Goal: Information Seeking & Learning: Learn about a topic

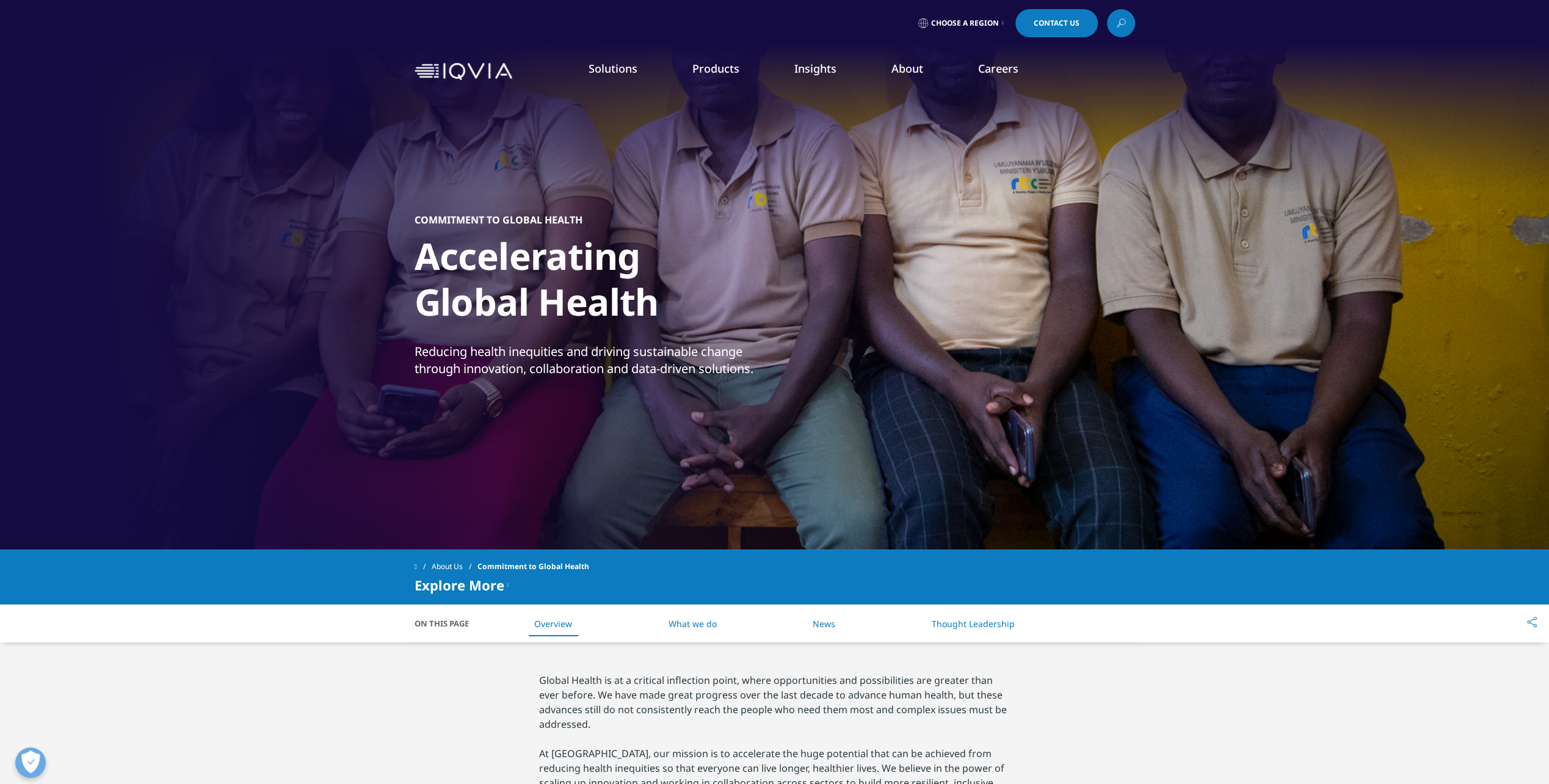
click at [441, 151] on link "Information Management" at bounding box center [478, 153] width 284 height 13
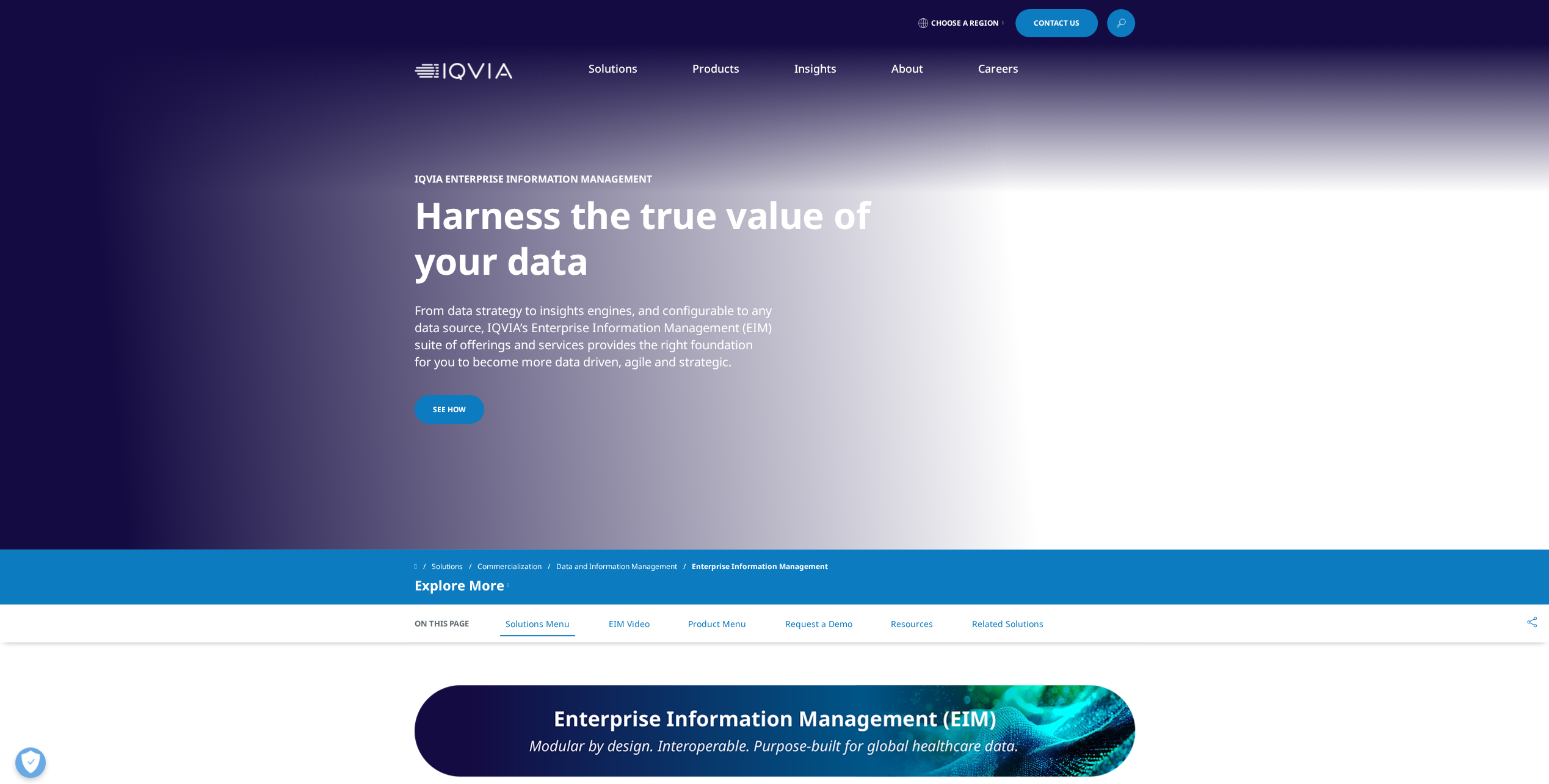
click at [720, 621] on link "Product Menu" at bounding box center [717, 623] width 58 height 12
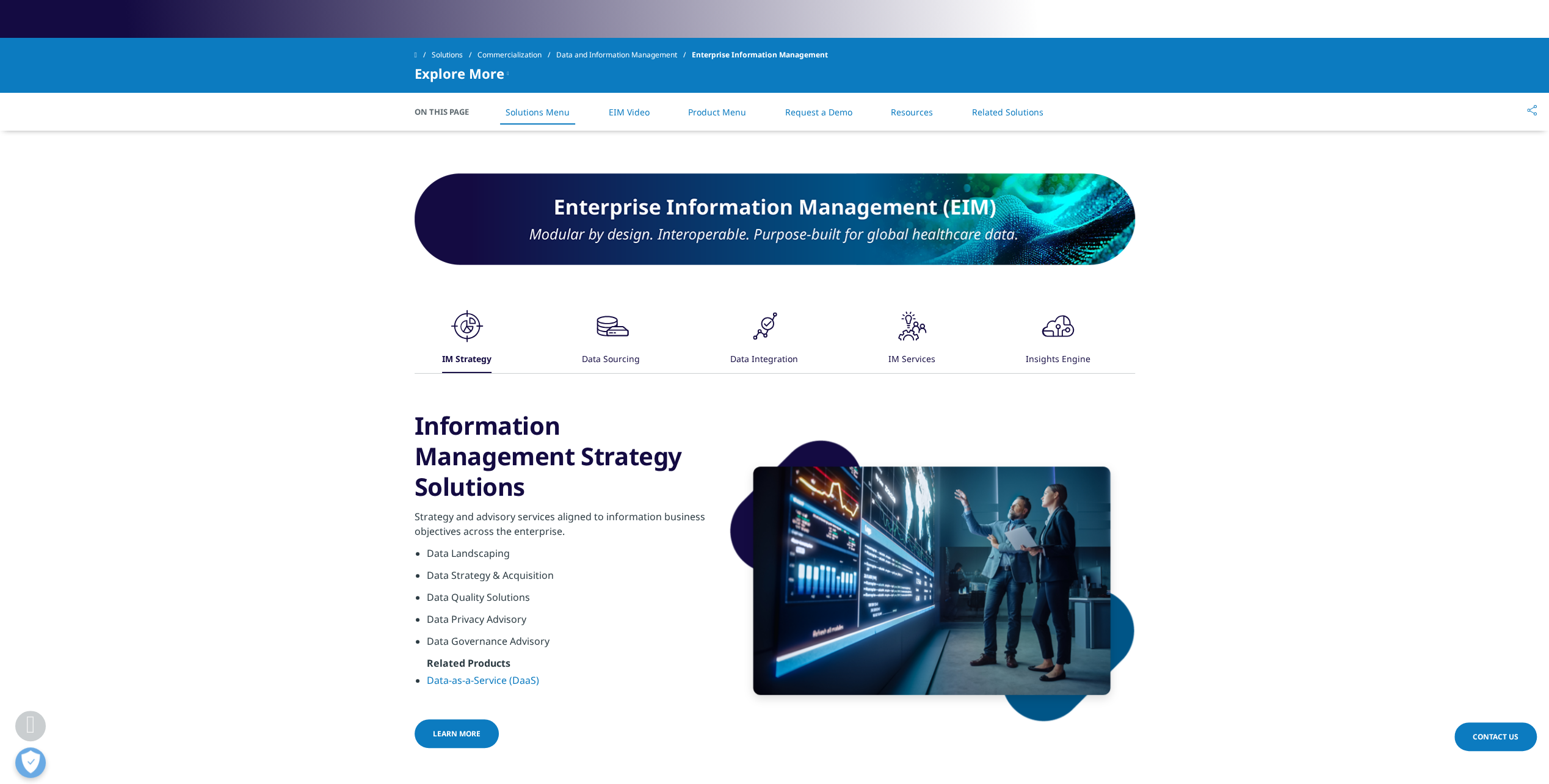
scroll to position [502, 0]
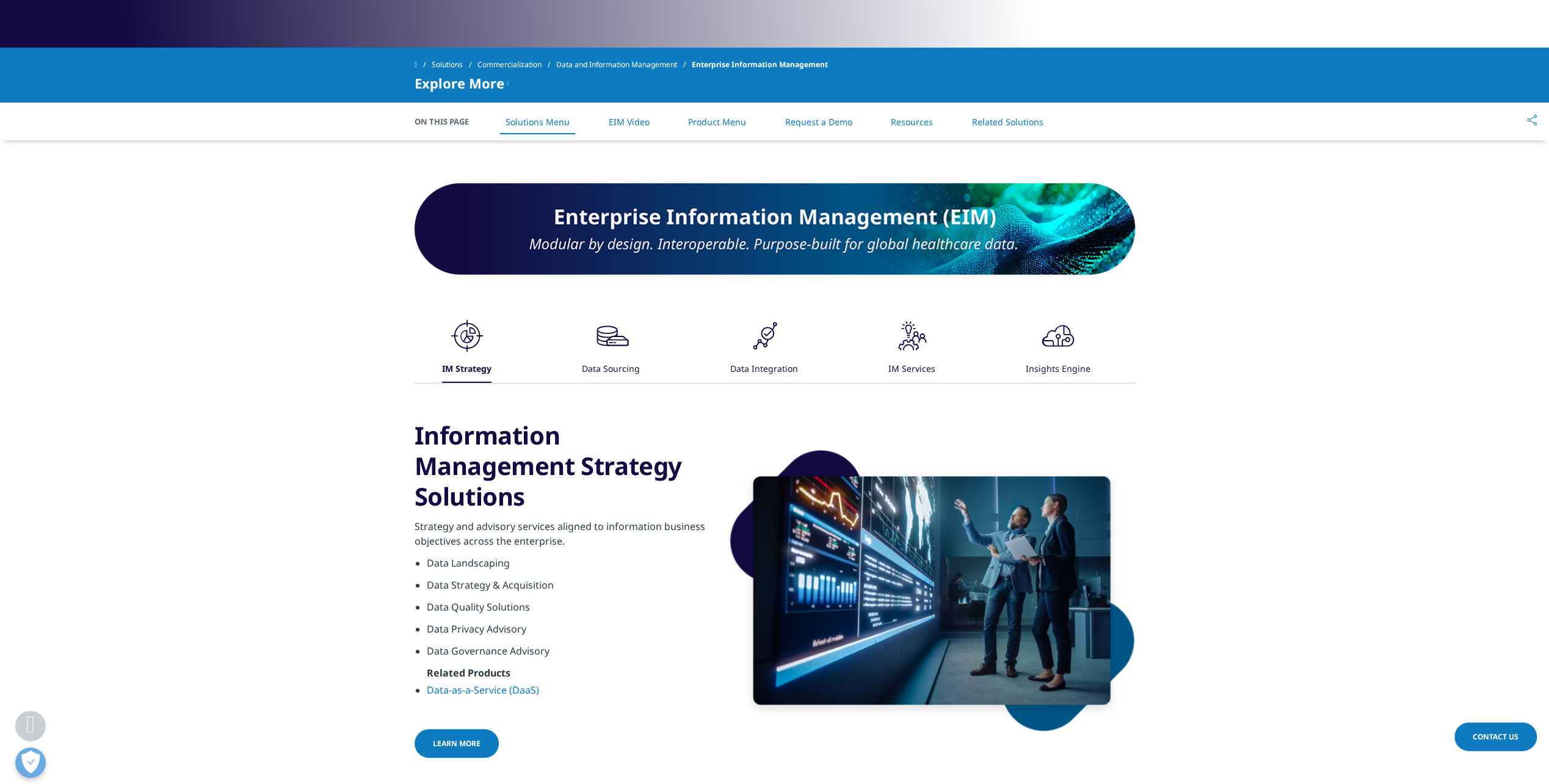
click at [783, 367] on div "Data Integration" at bounding box center [764, 369] width 67 height 26
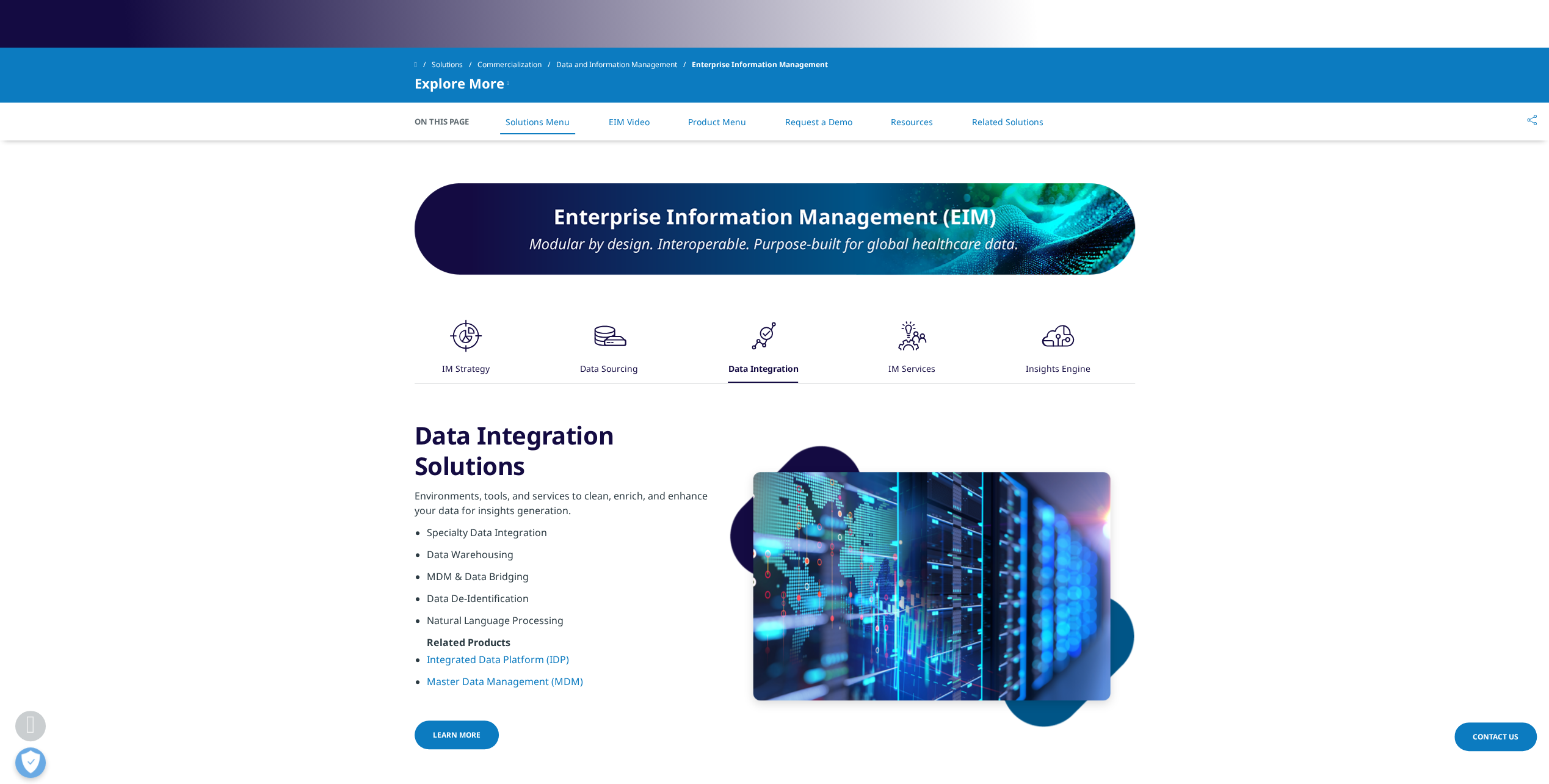
click at [640, 123] on link "EIM Video" at bounding box center [629, 122] width 41 height 12
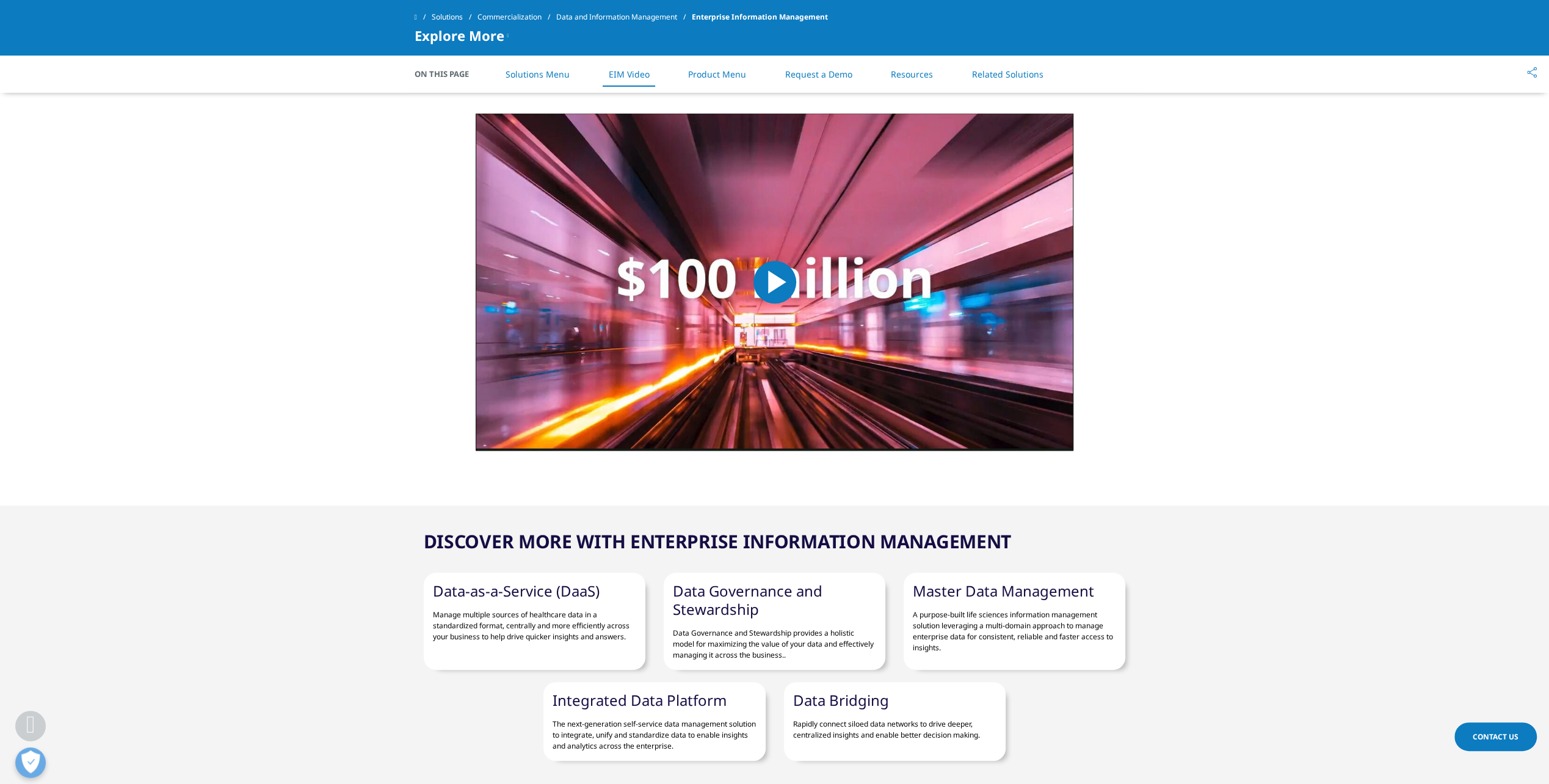
scroll to position [1207, 0]
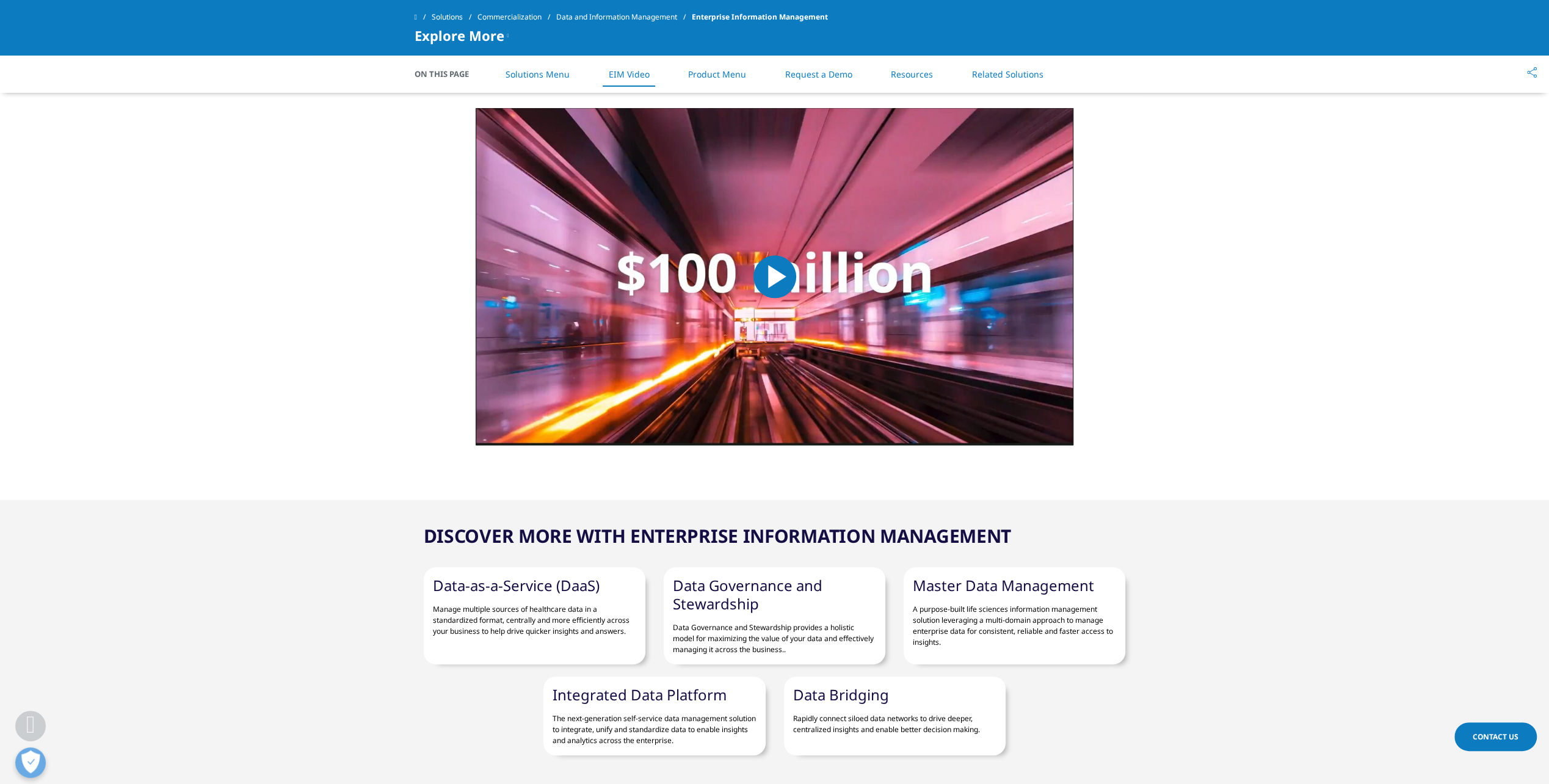
click at [774, 277] on span "Video Player" at bounding box center [774, 277] width 0 height 0
click at [629, 697] on link "Integrated Data Platform" at bounding box center [640, 694] width 174 height 20
click at [693, 690] on link "Integrated Data Platform" at bounding box center [640, 694] width 174 height 20
click at [724, 73] on link "Product Menu" at bounding box center [717, 74] width 58 height 12
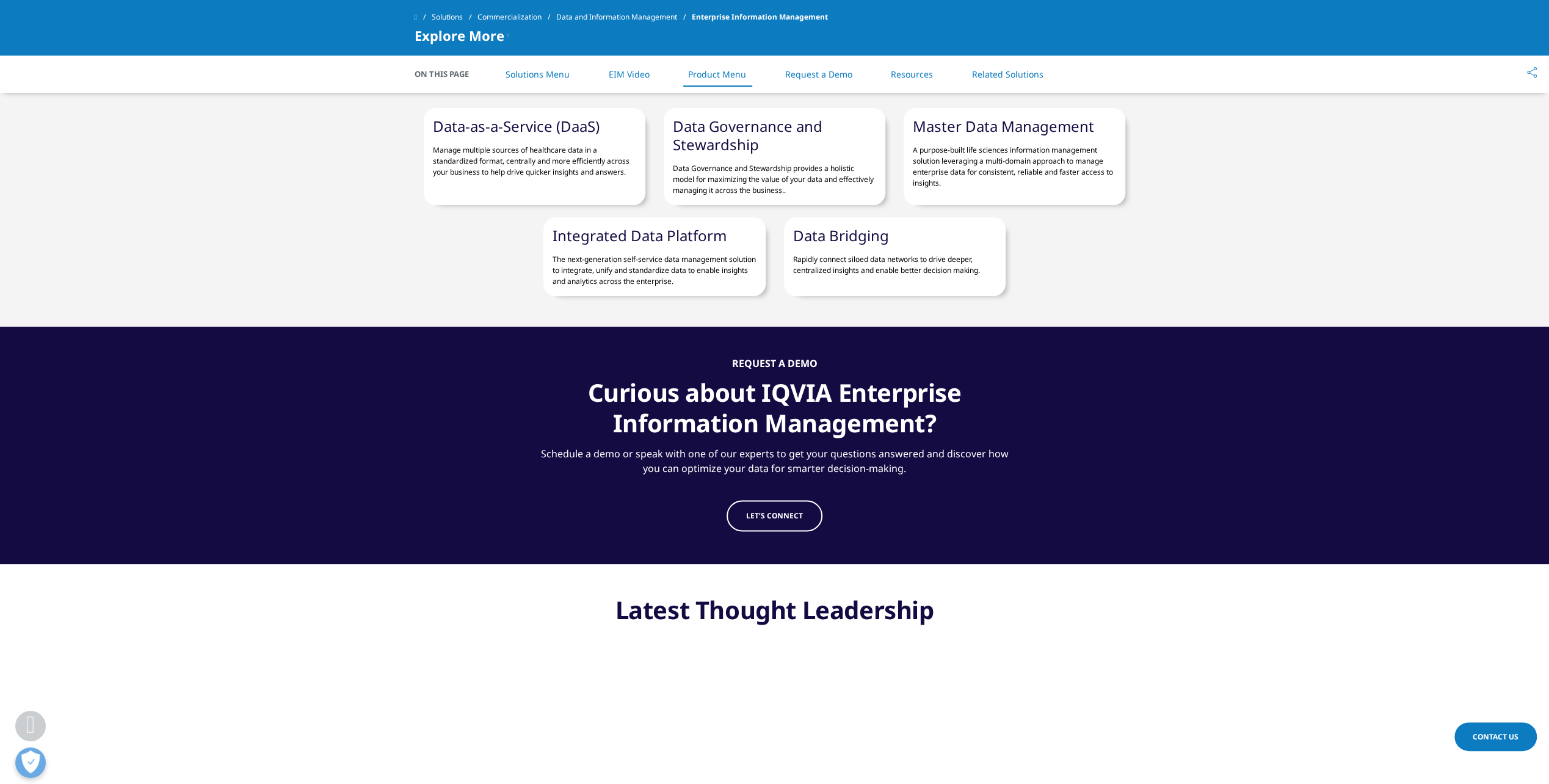
scroll to position [1668, 0]
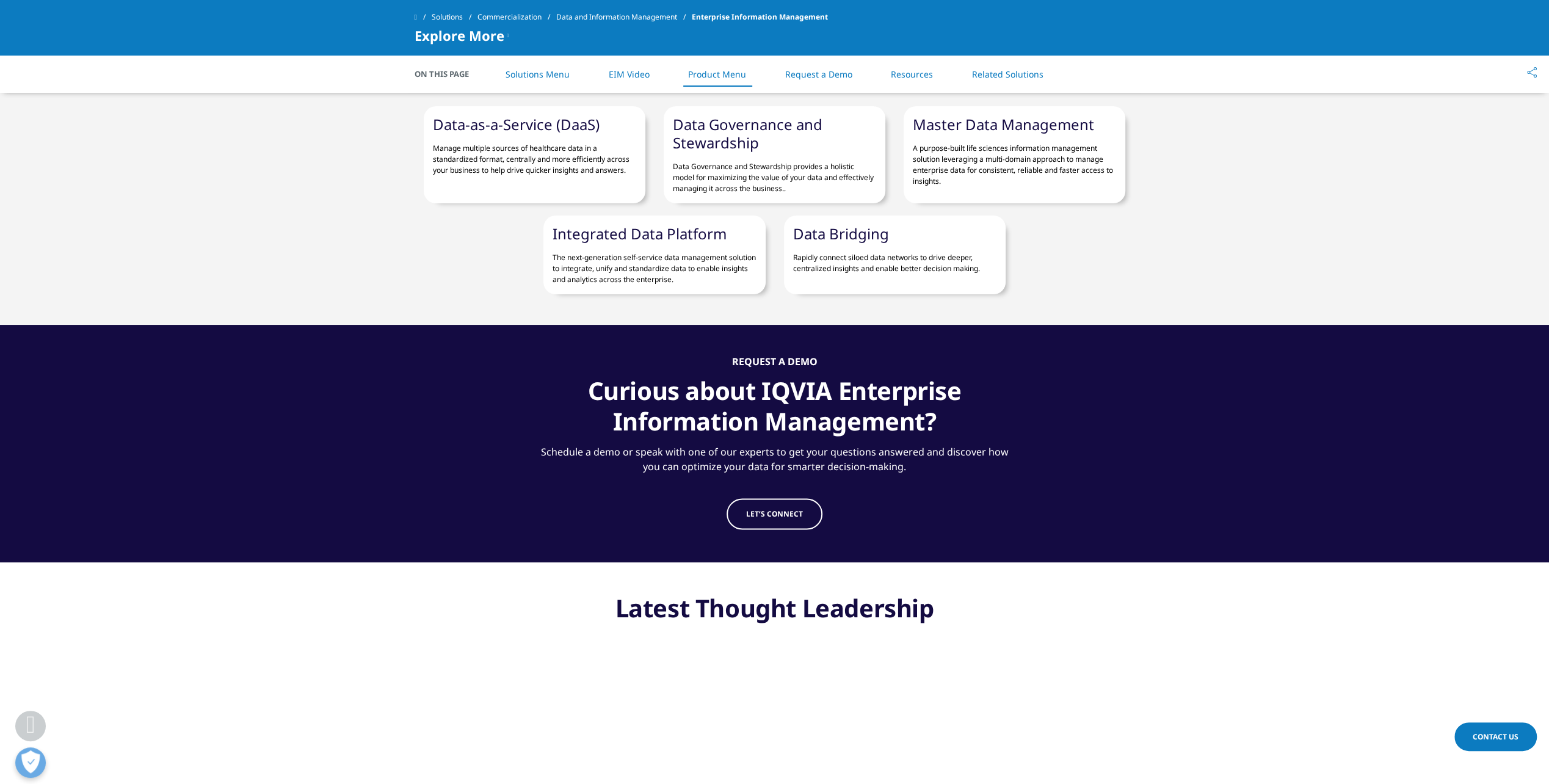
click at [1017, 72] on link "Related Solutions" at bounding box center [1008, 74] width 72 height 12
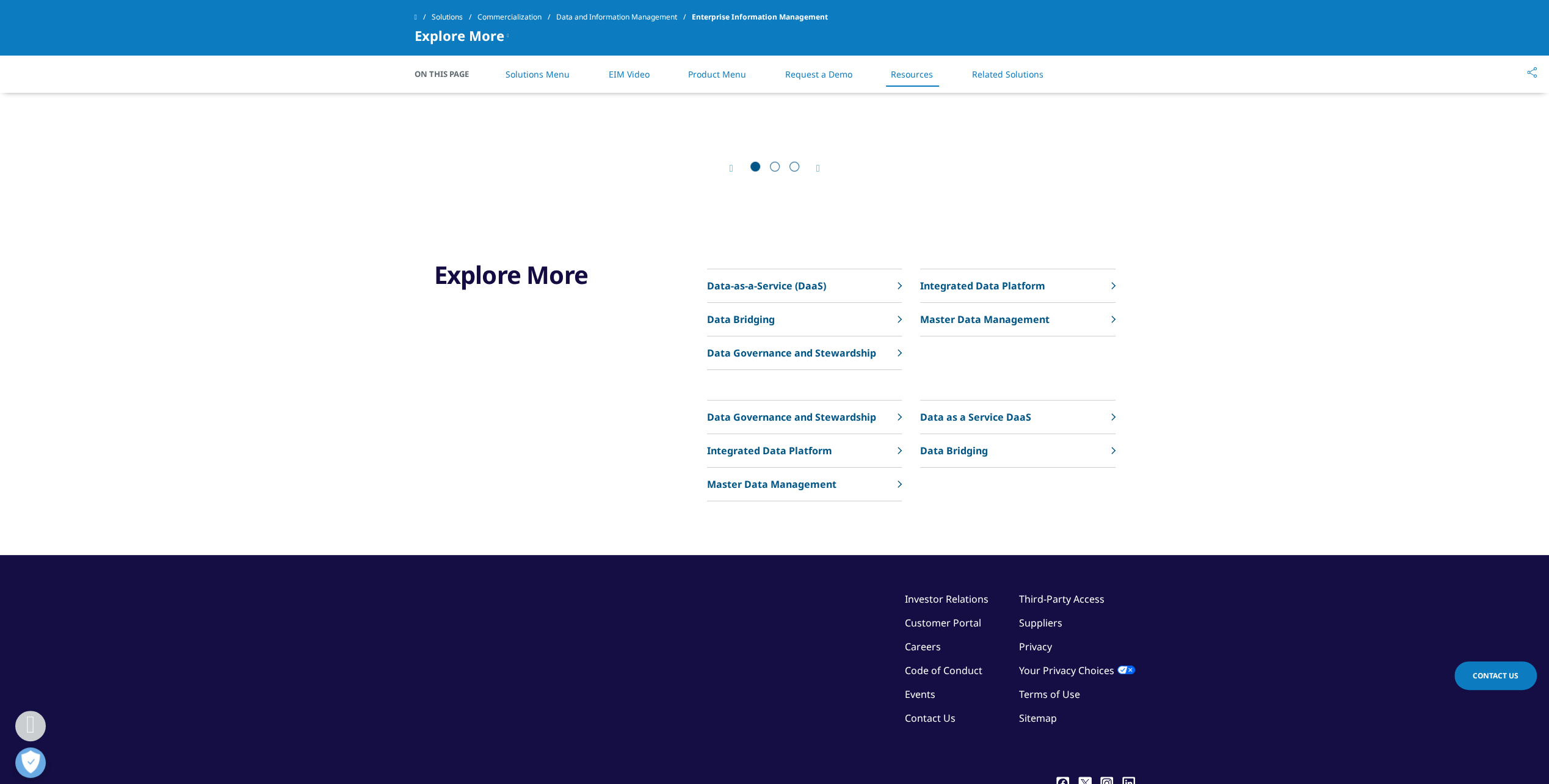
scroll to position [3742, 0]
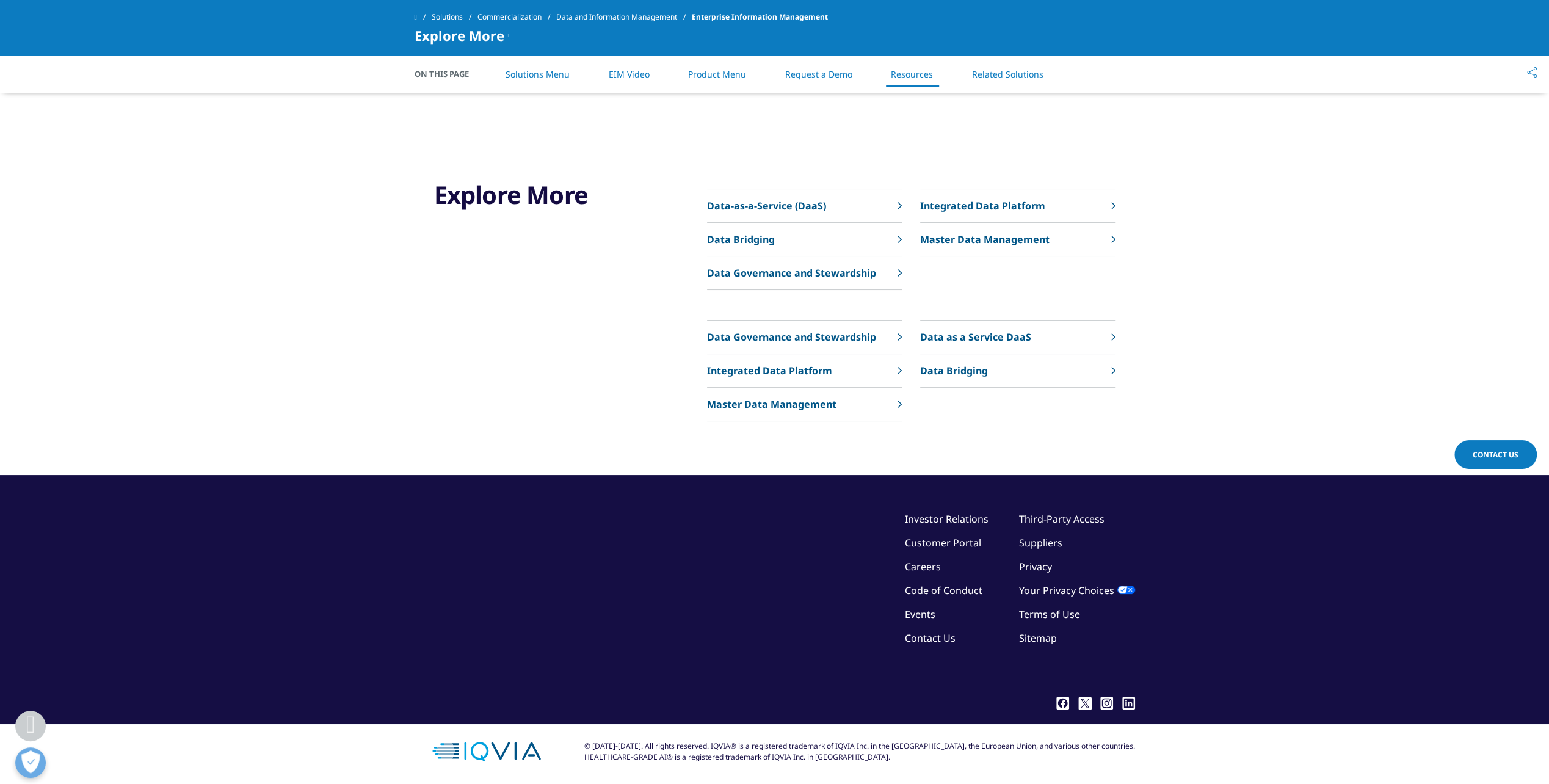
click at [1111, 369] on icon at bounding box center [1113, 370] width 4 height 7
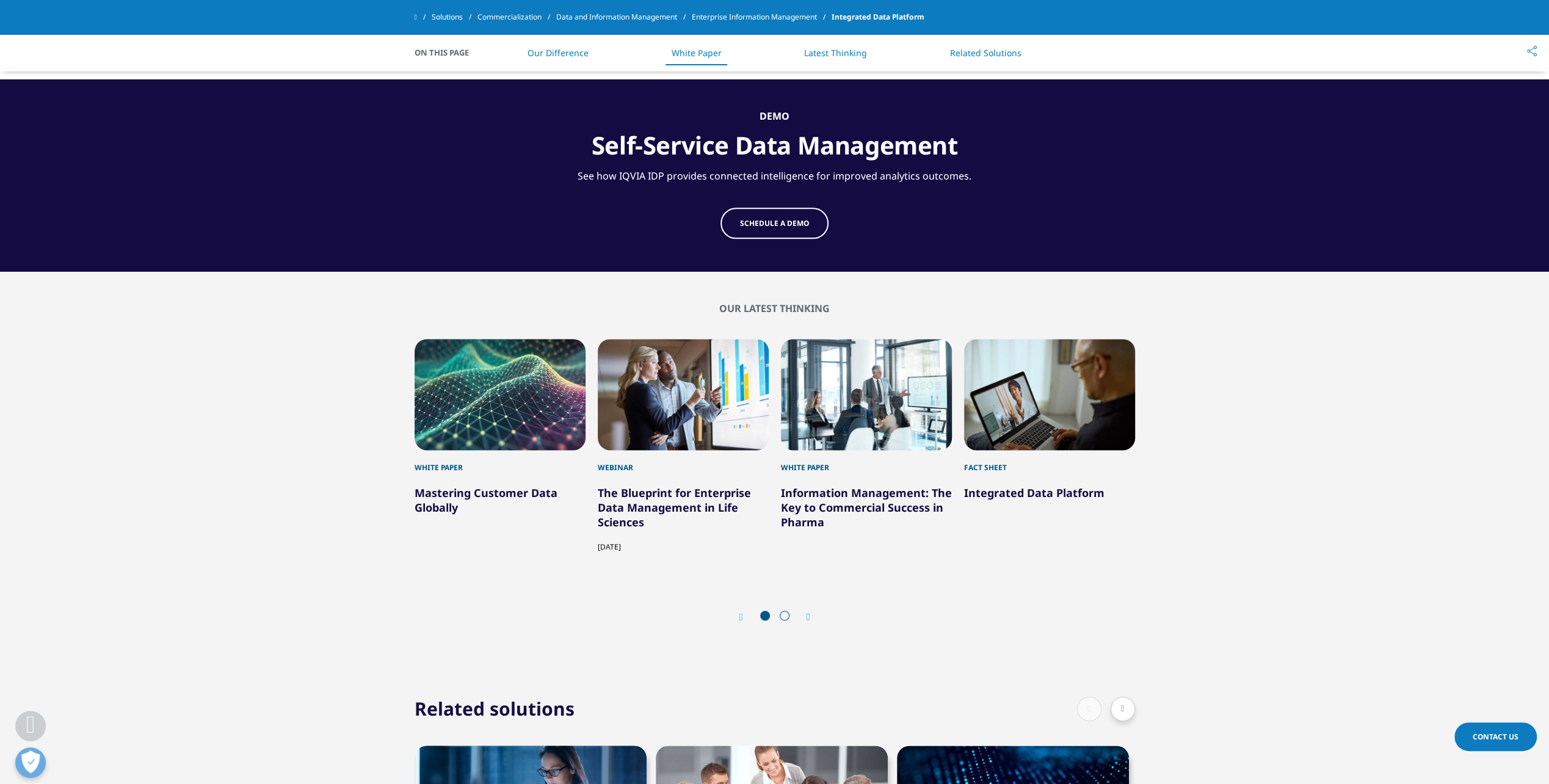
scroll to position [1512, 0]
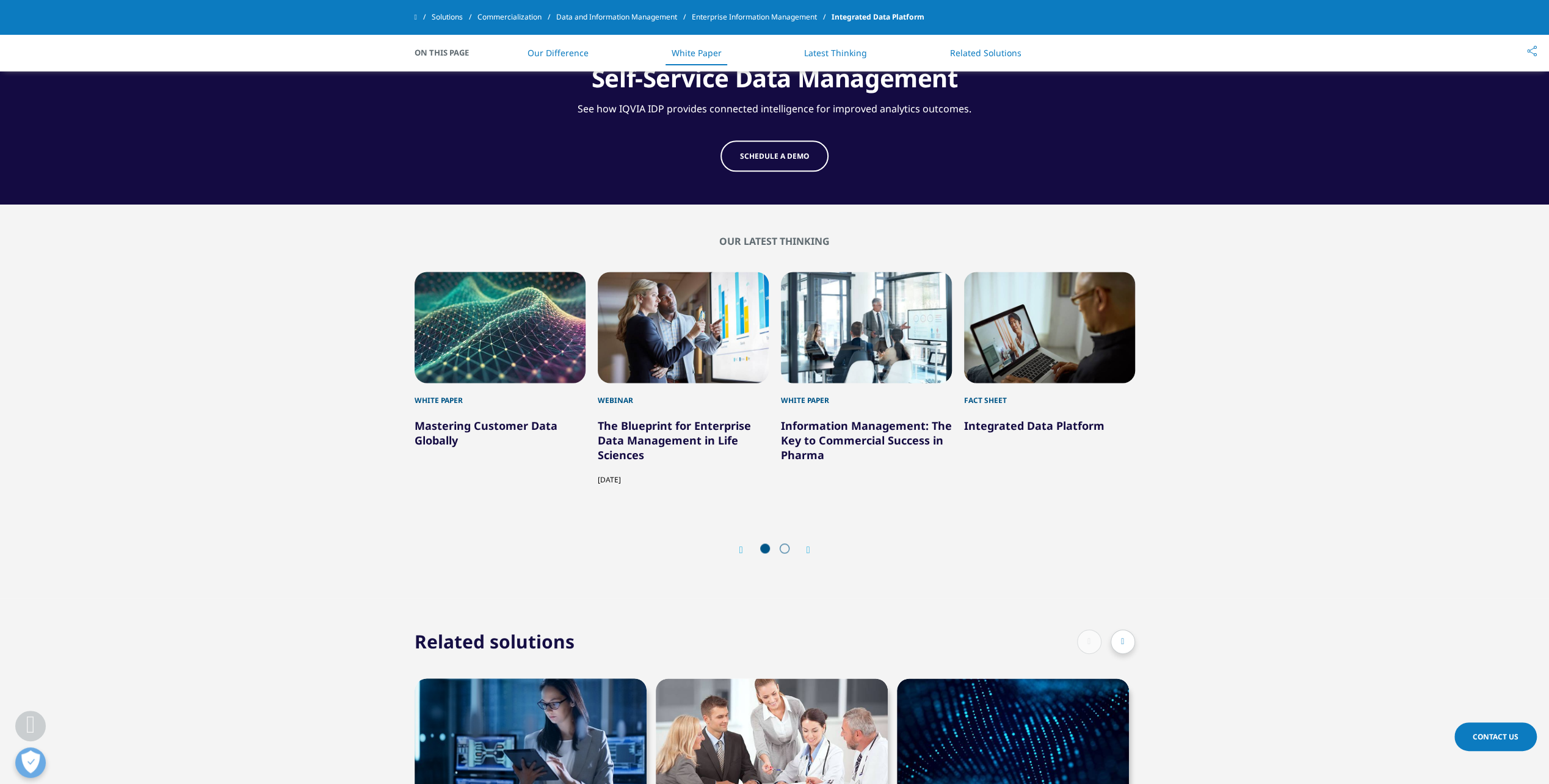
click at [990, 393] on div "Fact Sheet" at bounding box center [1049, 394] width 171 height 23
click at [999, 422] on link "Integrated Data Platform" at bounding box center [1035, 425] width 141 height 15
click at [1056, 421] on link "Integrated Data Platform" at bounding box center [1035, 425] width 141 height 15
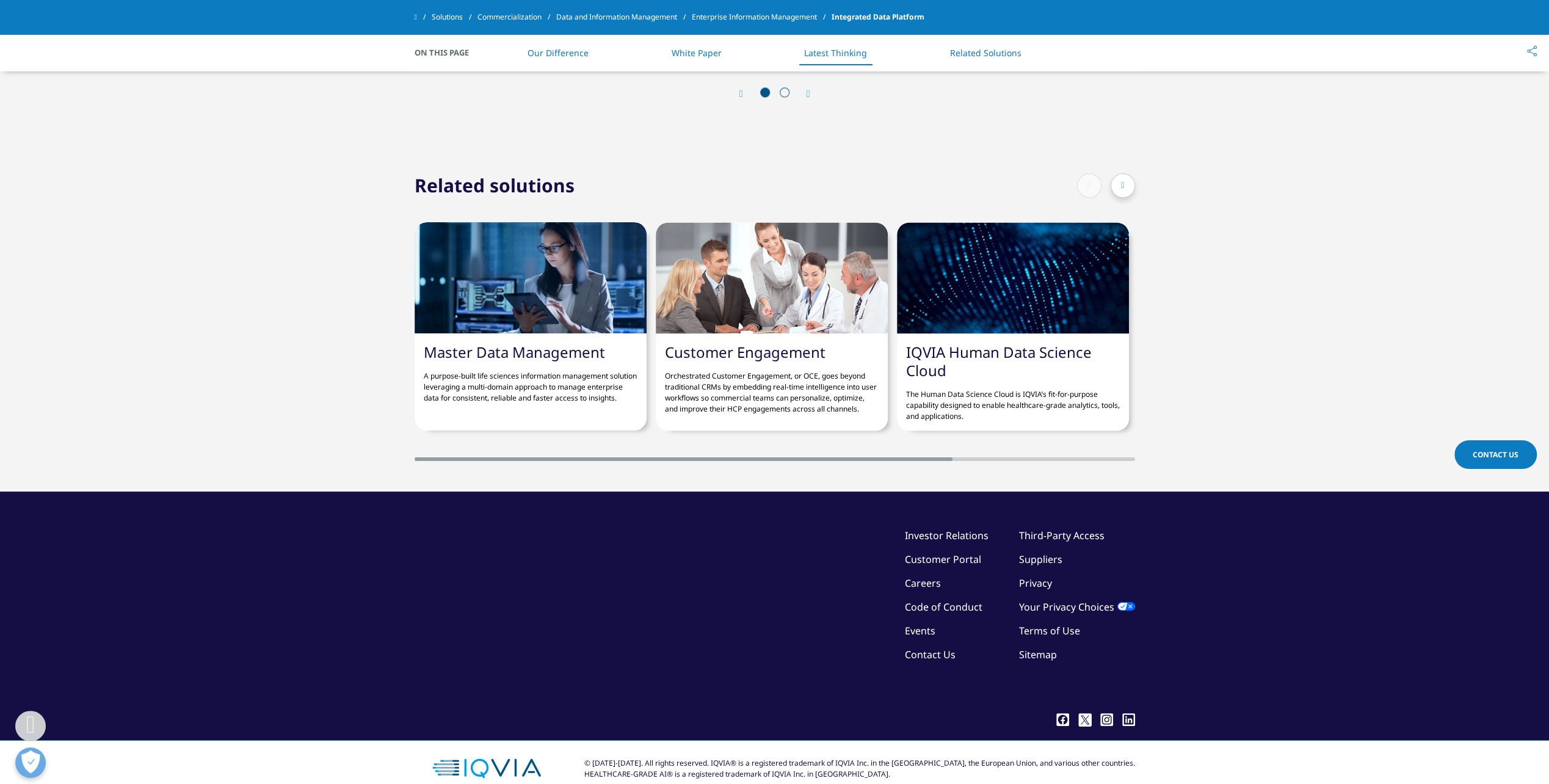
scroll to position [1989, 0]
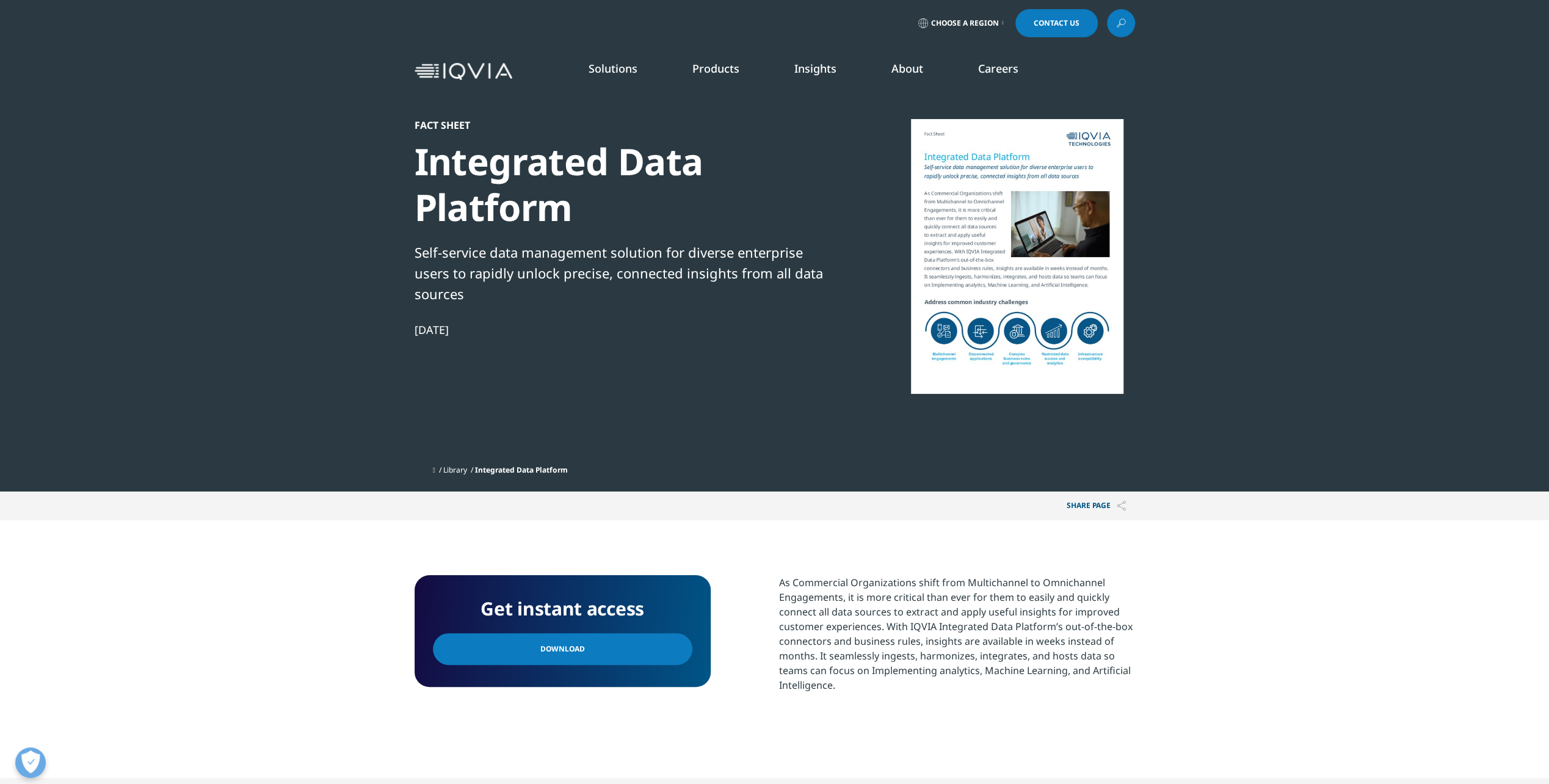
scroll to position [148, 720]
click at [987, 256] on div at bounding box center [1017, 256] width 235 height 275
click at [436, 199] on link "Consulting" at bounding box center [576, 198] width 329 height 13
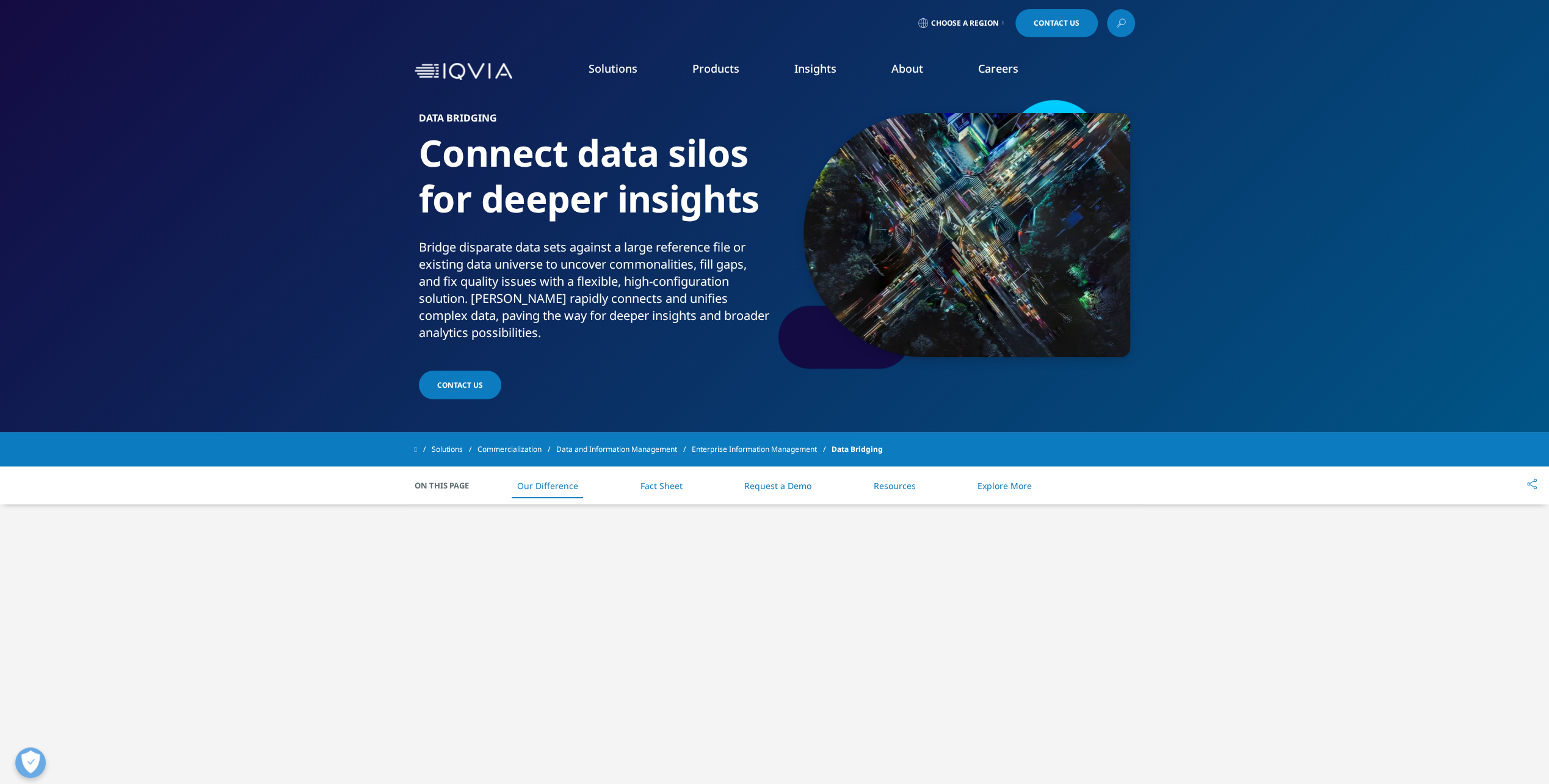
click at [982, 21] on span "Choose a Region" at bounding box center [965, 23] width 67 height 10
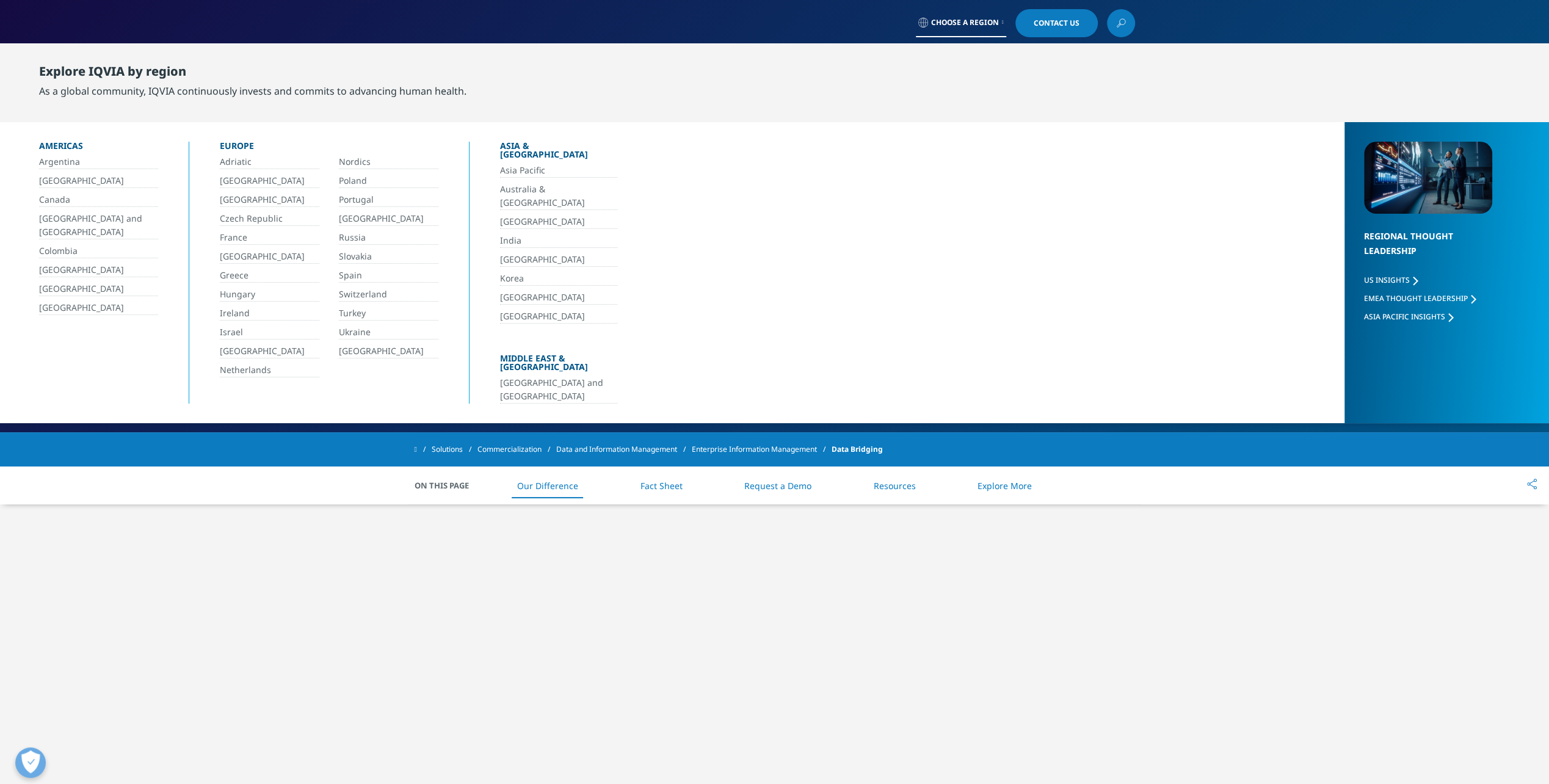
click at [524, 164] on link "Asia Pacific" at bounding box center [559, 171] width 117 height 14
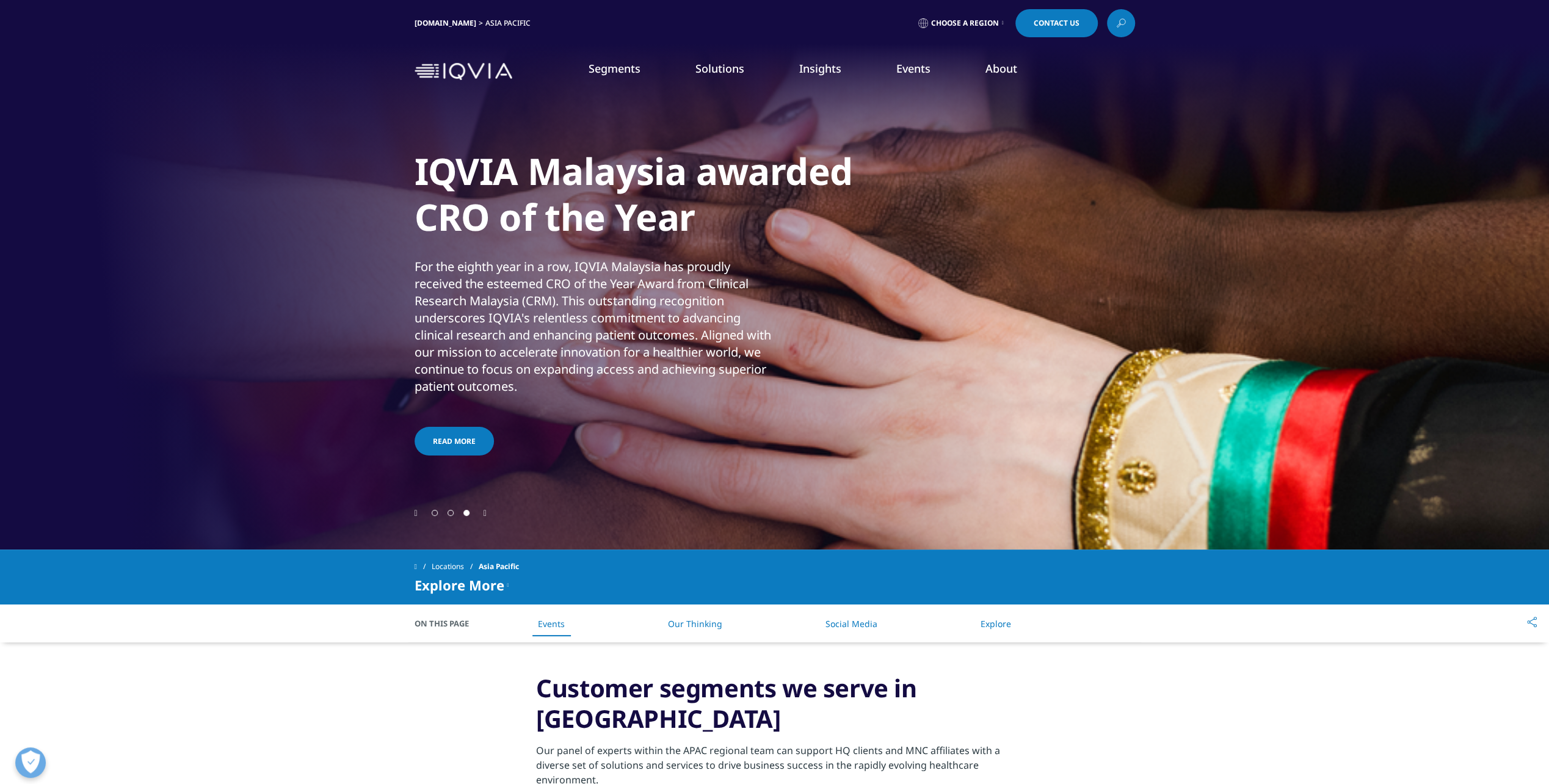
click at [91, 217] on link "Learn More" at bounding box center [214, 222] width 325 height 11
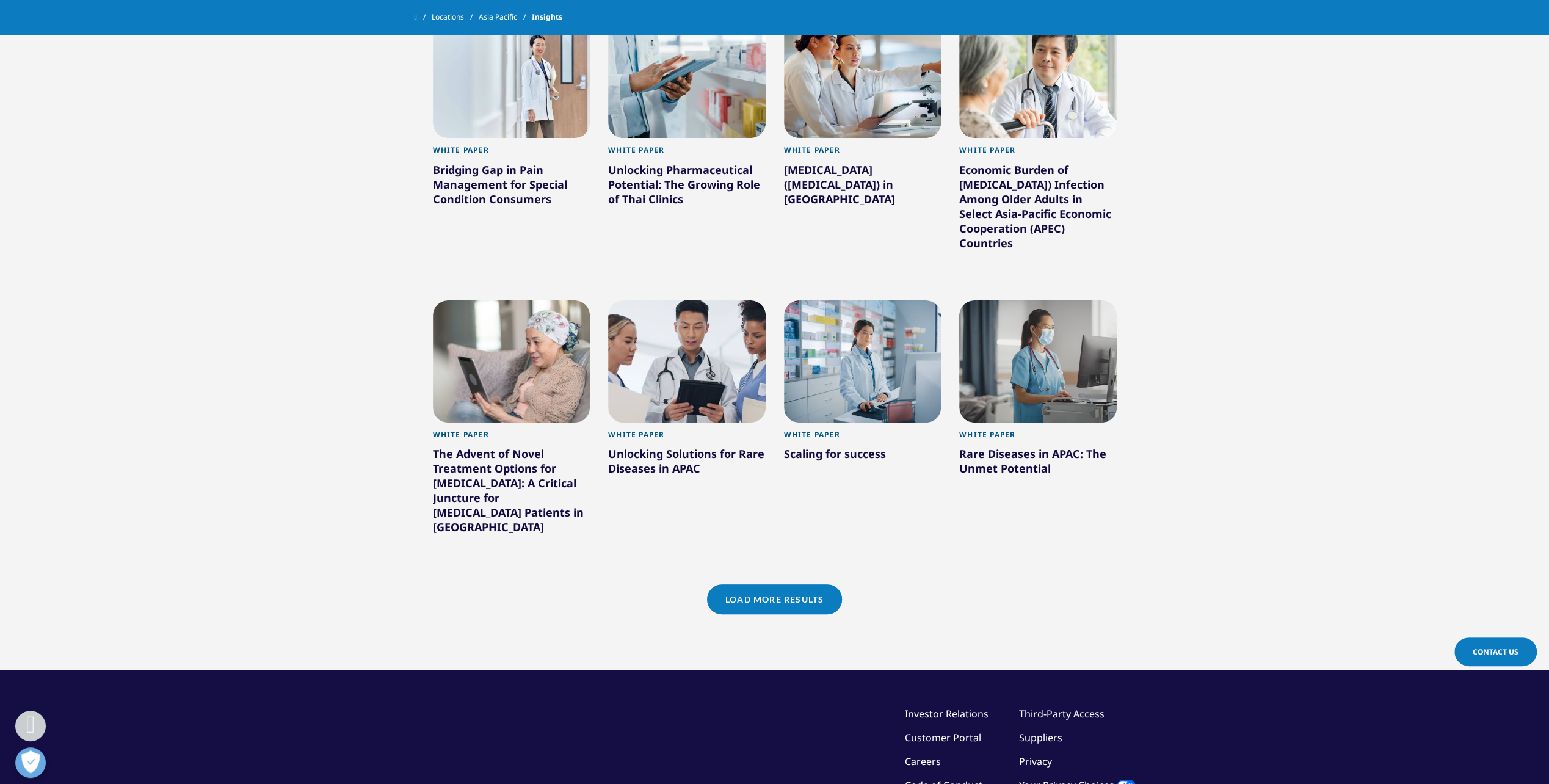
scroll to position [738, 0]
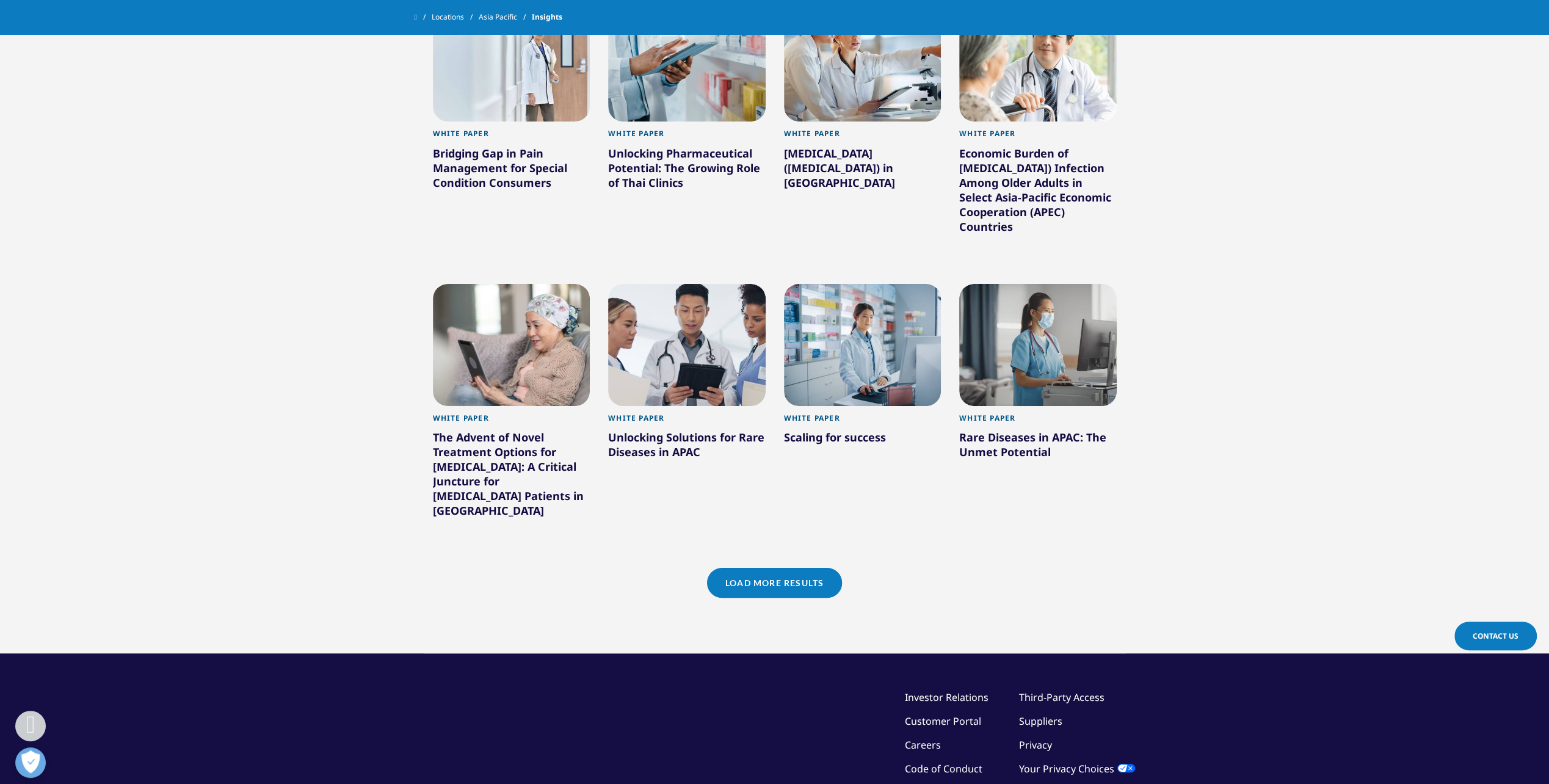
click at [811, 584] on link "Load More Results" at bounding box center [774, 582] width 135 height 30
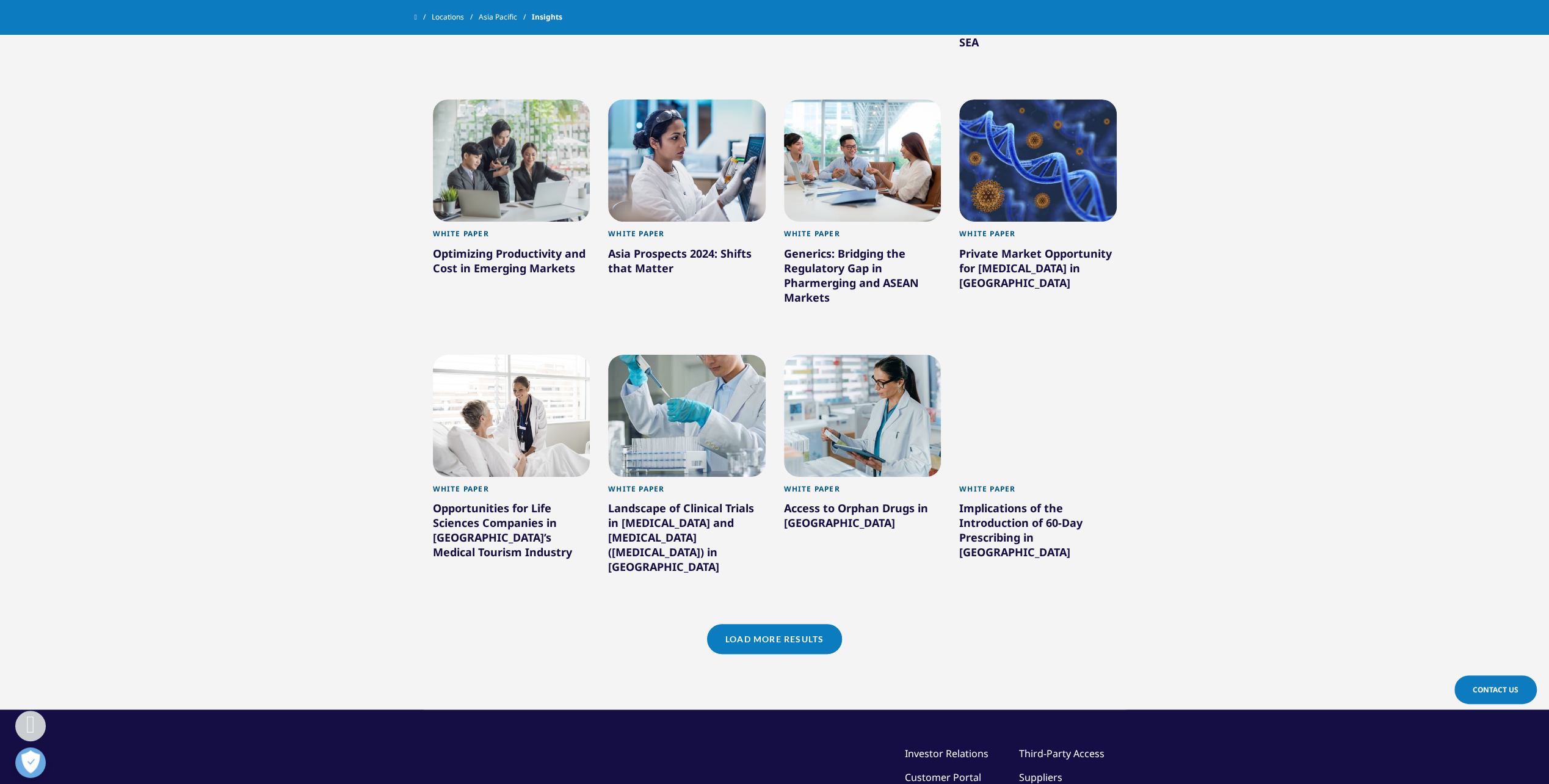
scroll to position [1510, 0]
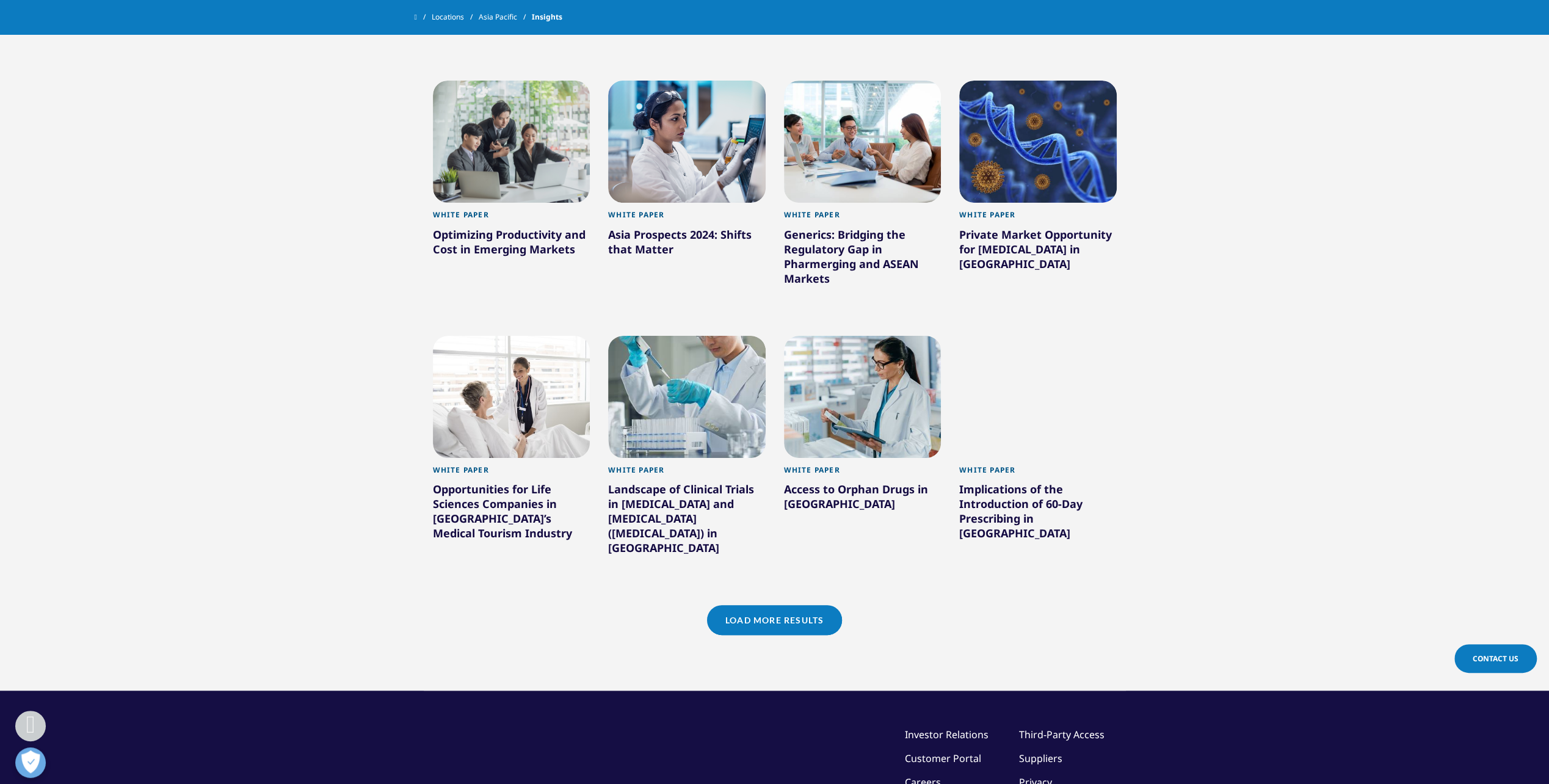
click at [812, 607] on link "Load More Results" at bounding box center [774, 620] width 135 height 30
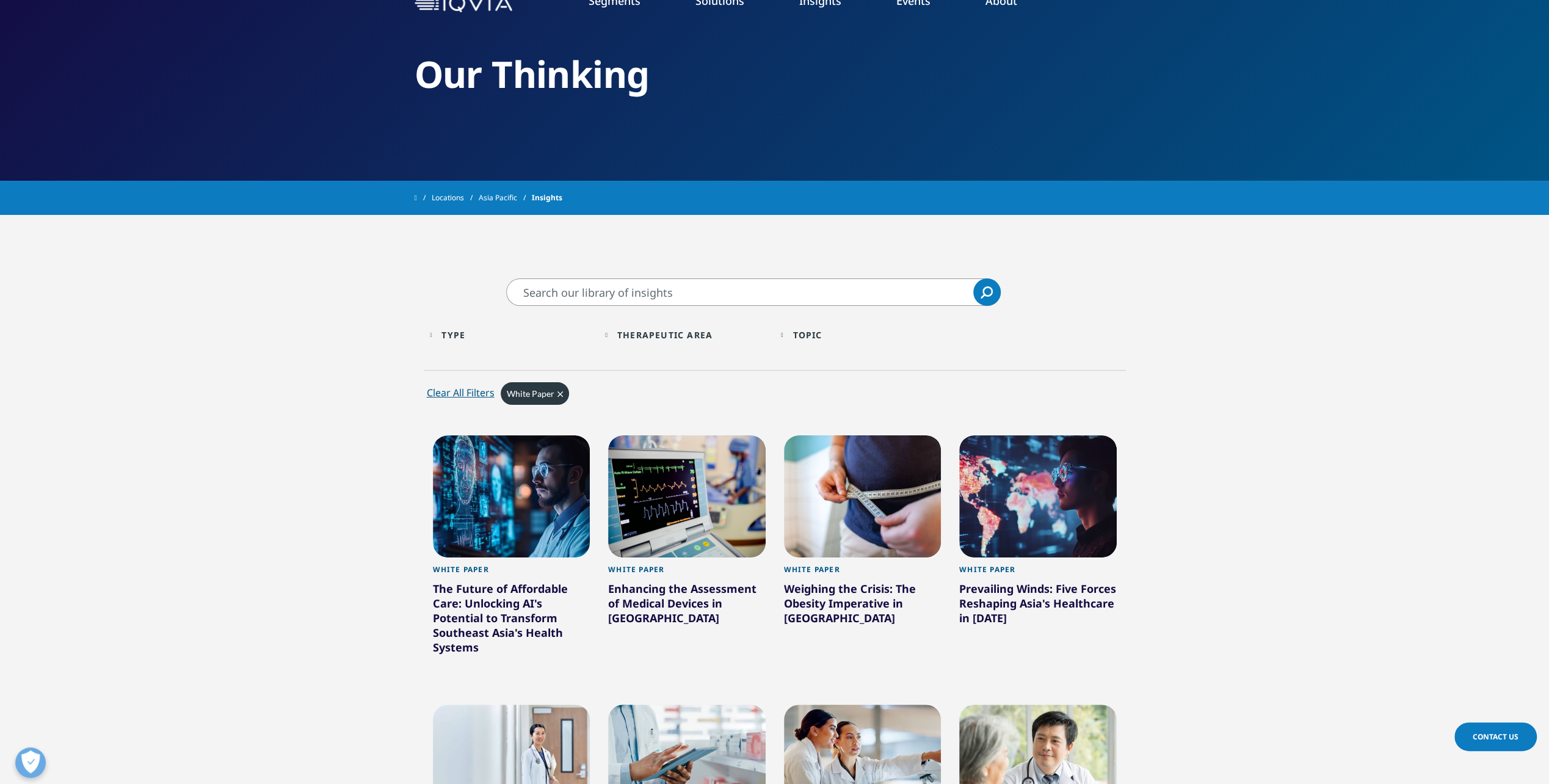
scroll to position [0, 0]
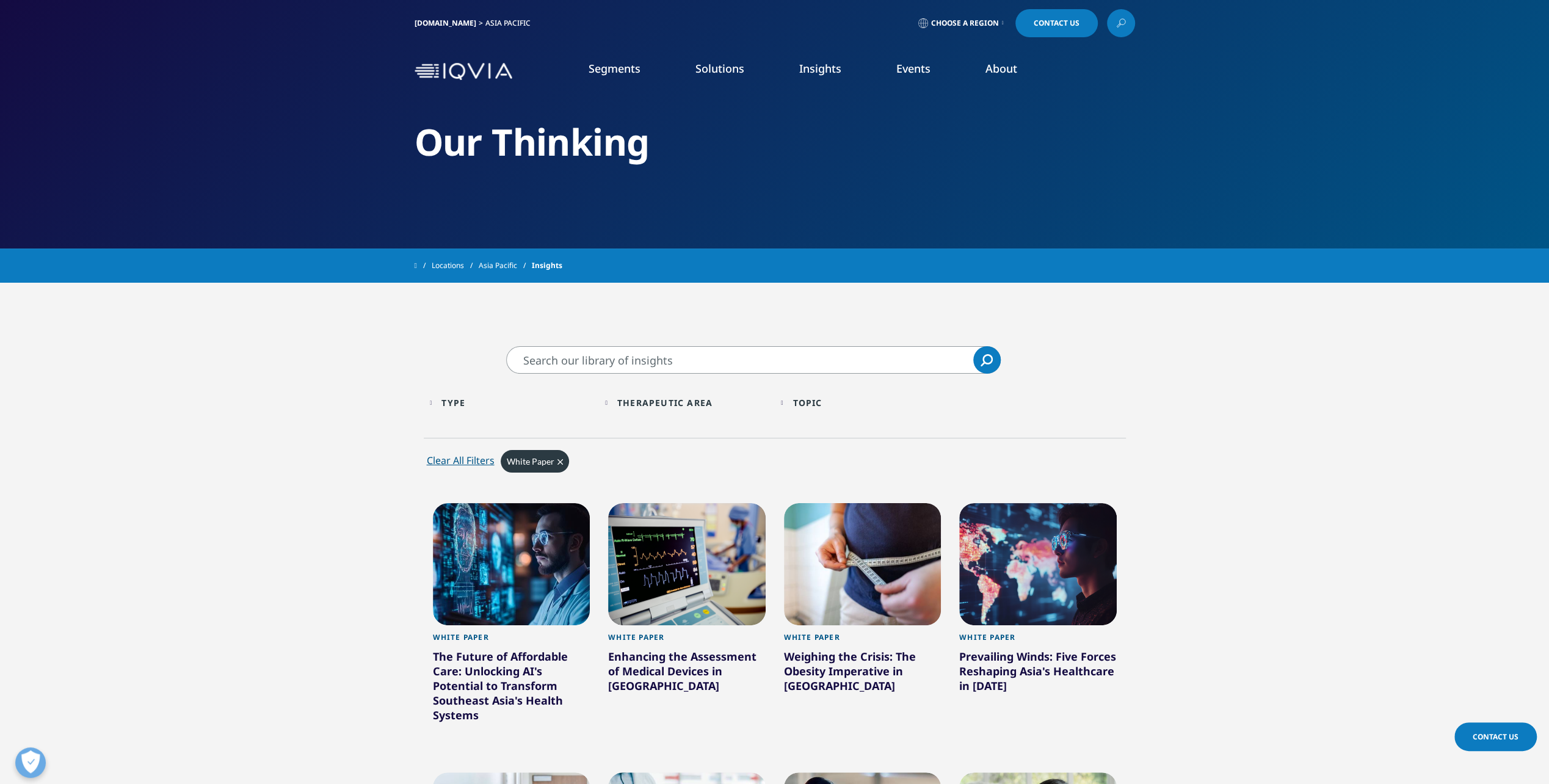
click at [454, 397] on div "Type" at bounding box center [453, 403] width 24 height 12
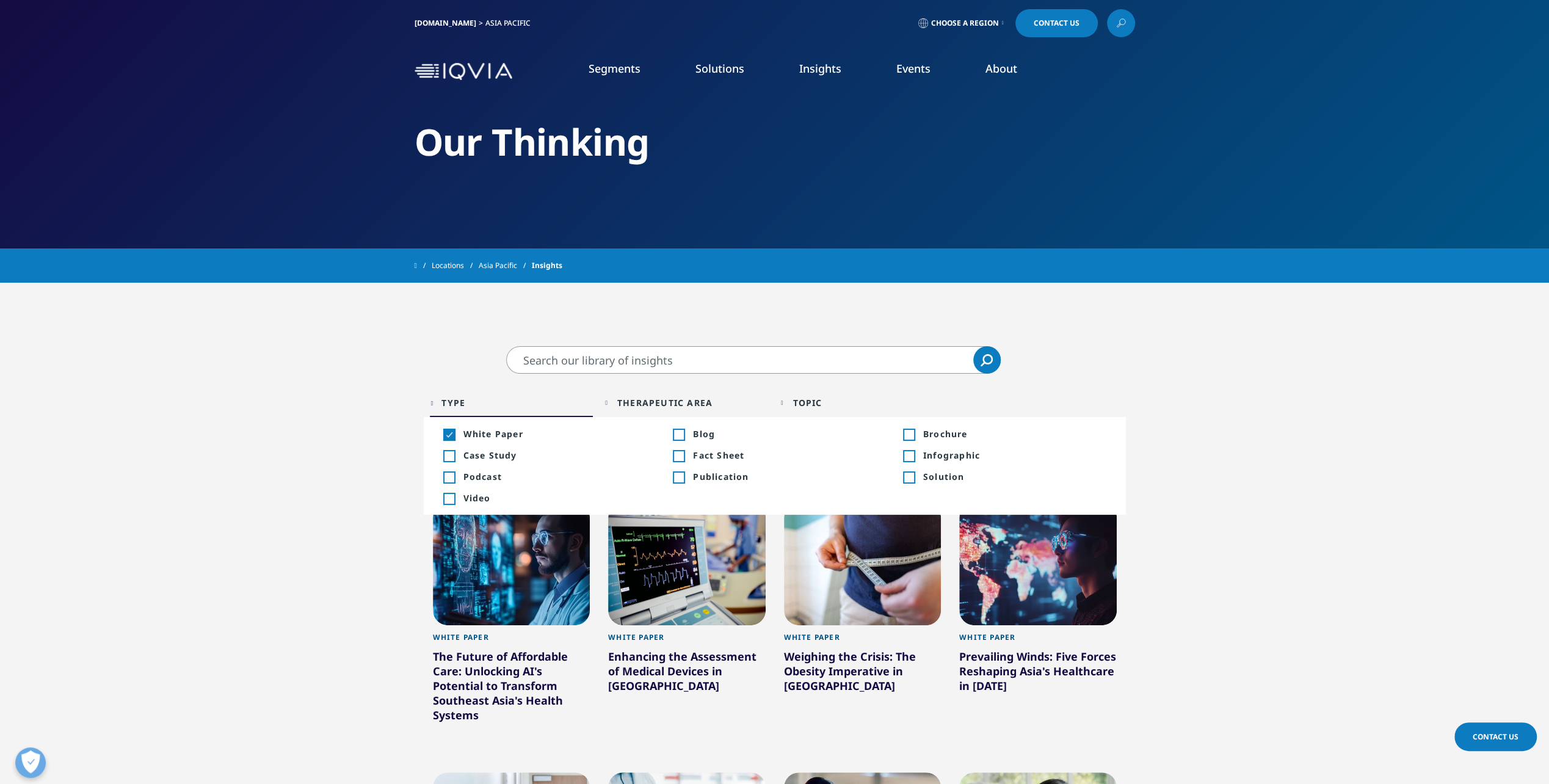
click at [446, 458] on div "Toggle" at bounding box center [449, 456] width 11 height 11
click at [510, 267] on link "Asia Pacific" at bounding box center [505, 265] width 53 height 22
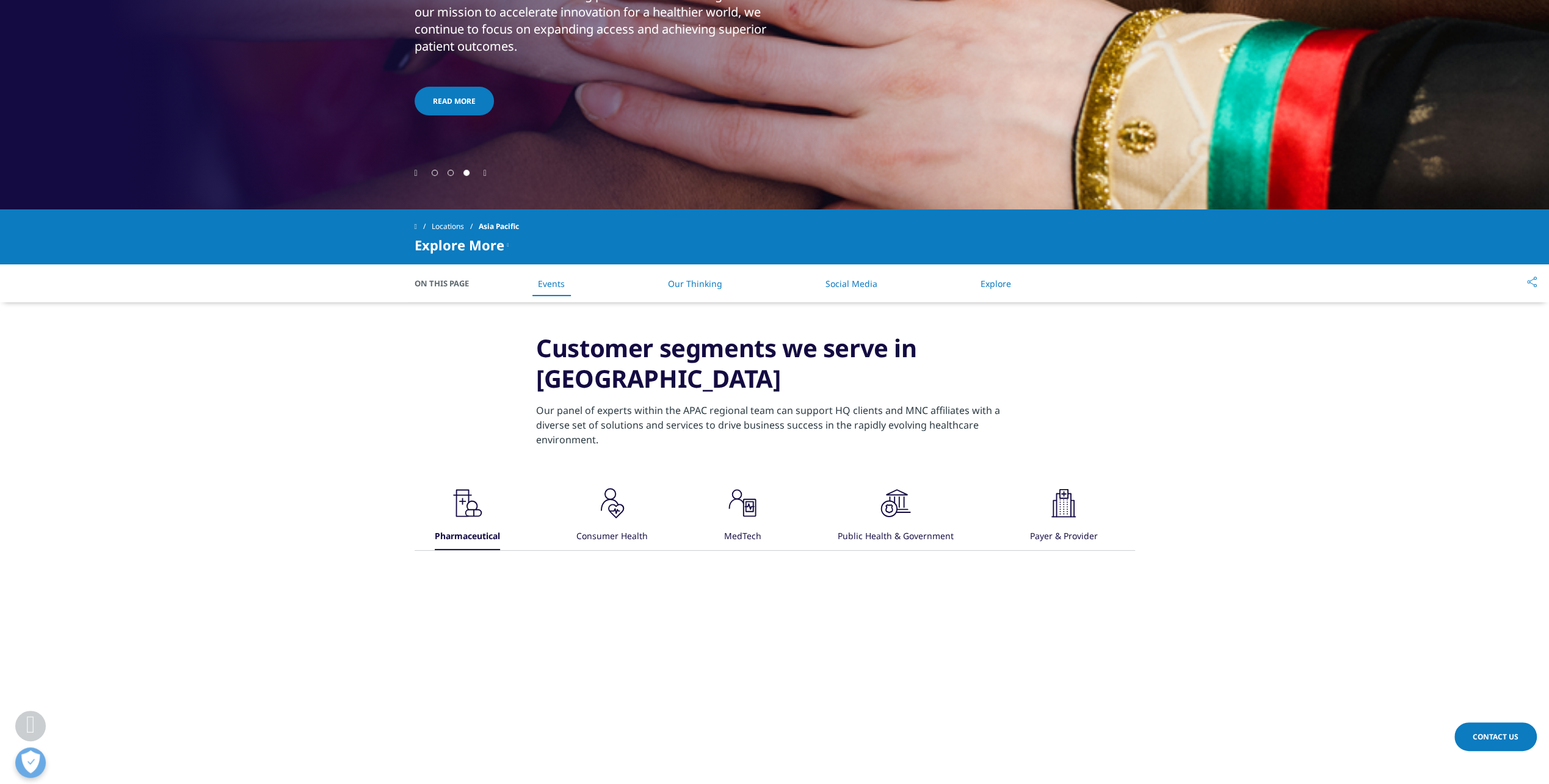
scroll to position [602, 0]
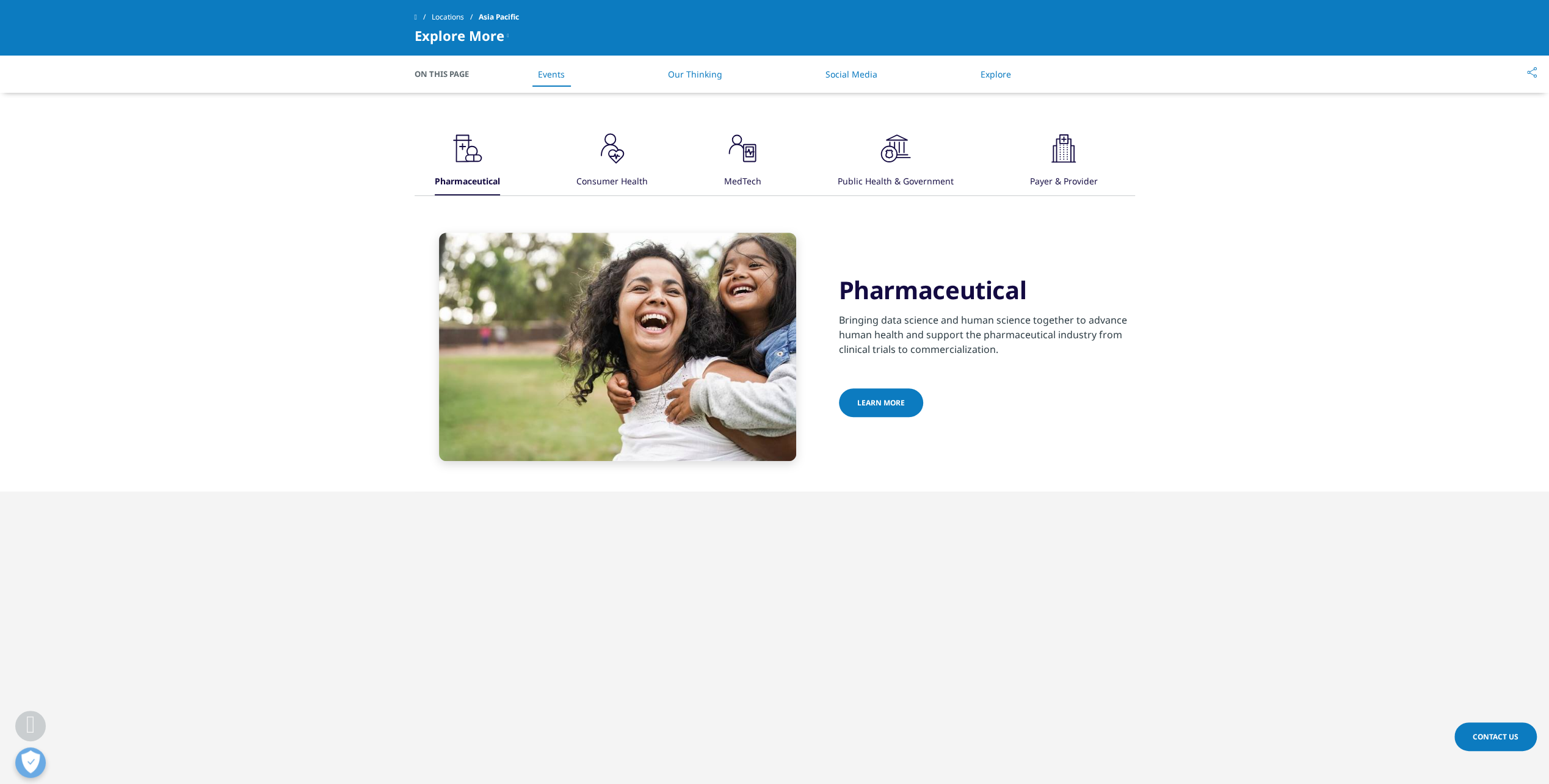
click at [463, 150] on icon at bounding box center [462, 146] width 1 height 7
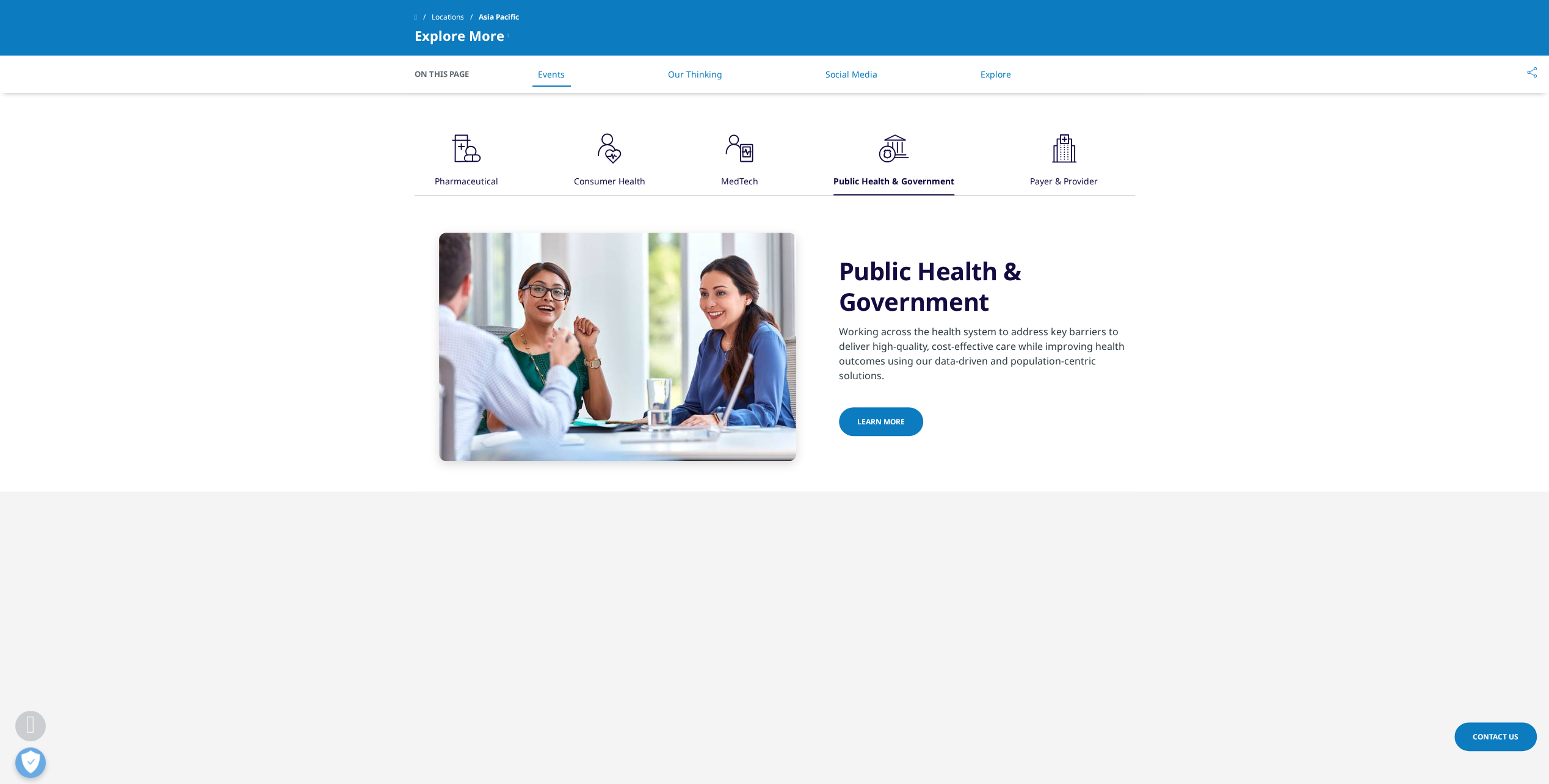
click at [873, 414] on link "Learn more" at bounding box center [881, 421] width 84 height 29
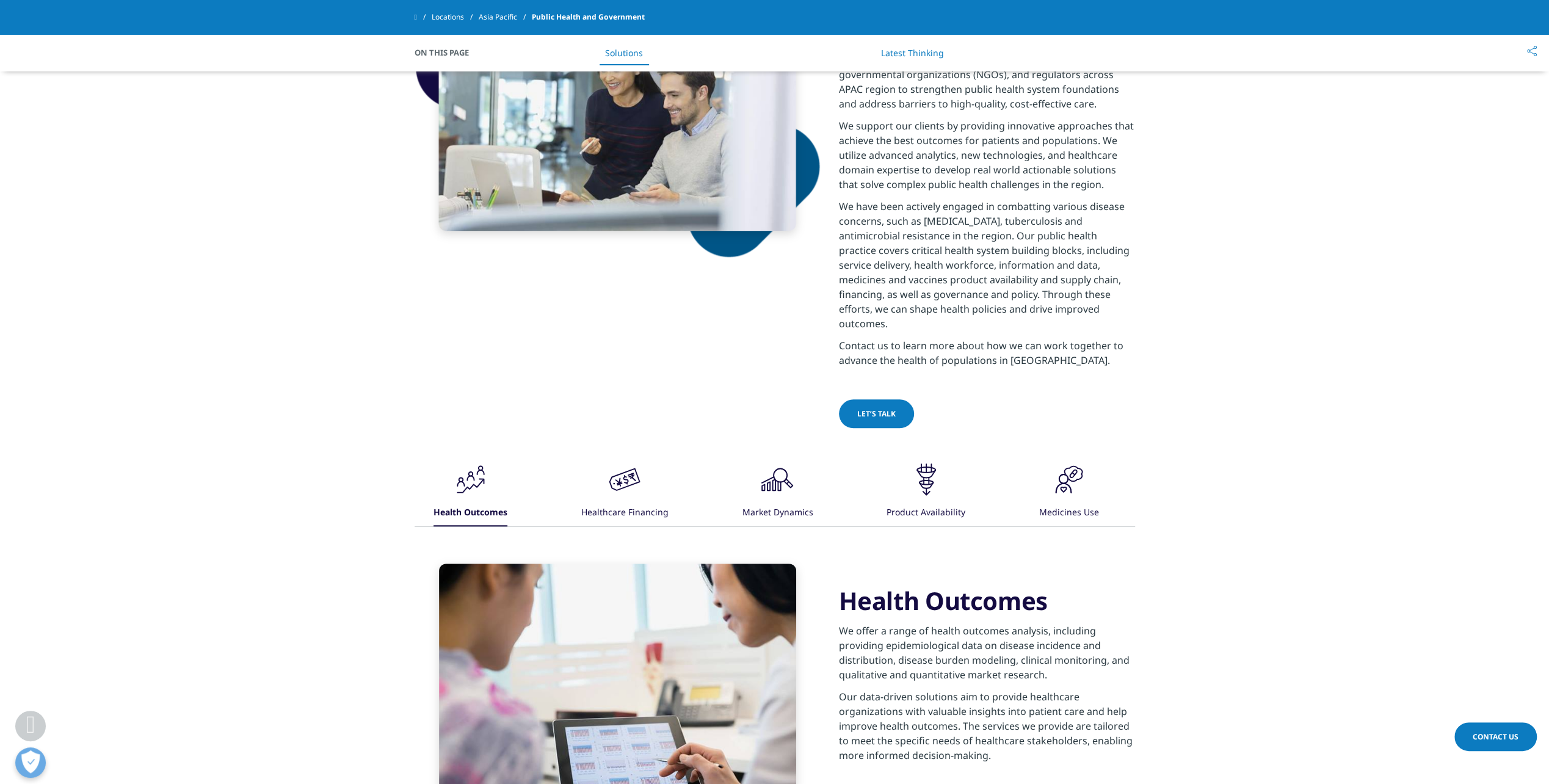
scroll to position [800, 0]
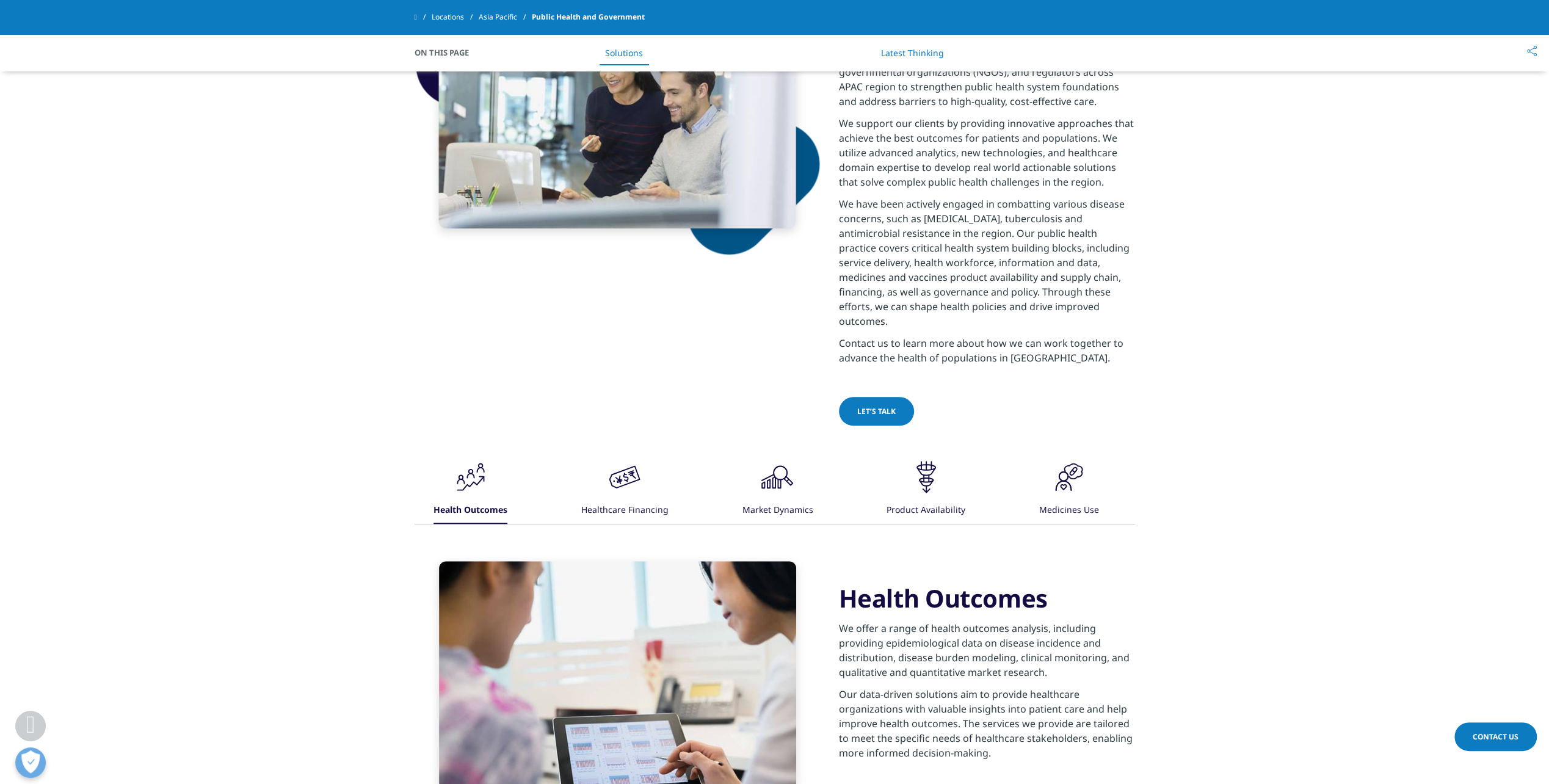
click at [935, 458] on div ".cls-1{fill:#231f20;}" at bounding box center [926, 478] width 37 height 39
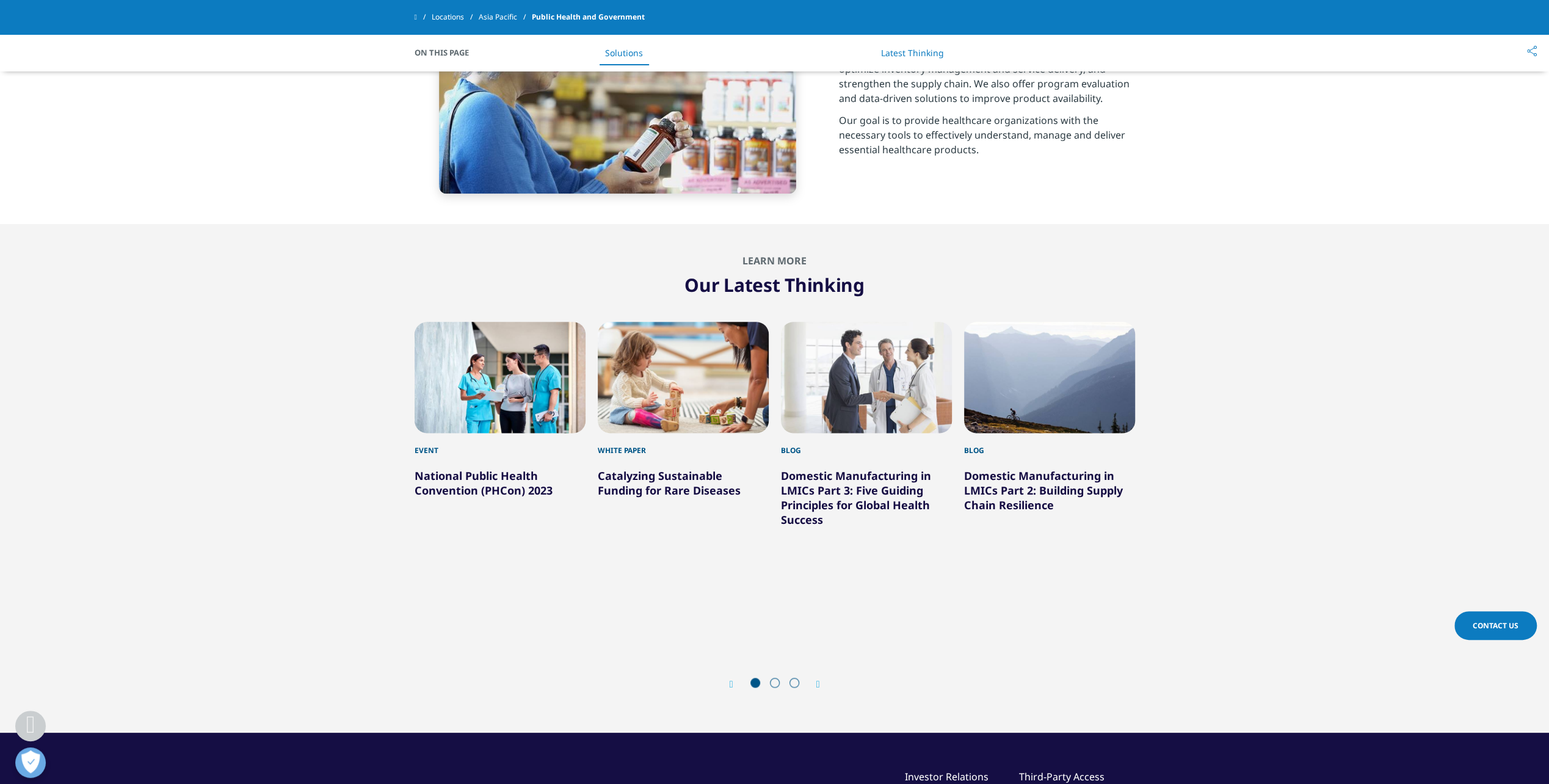
scroll to position [1424, 0]
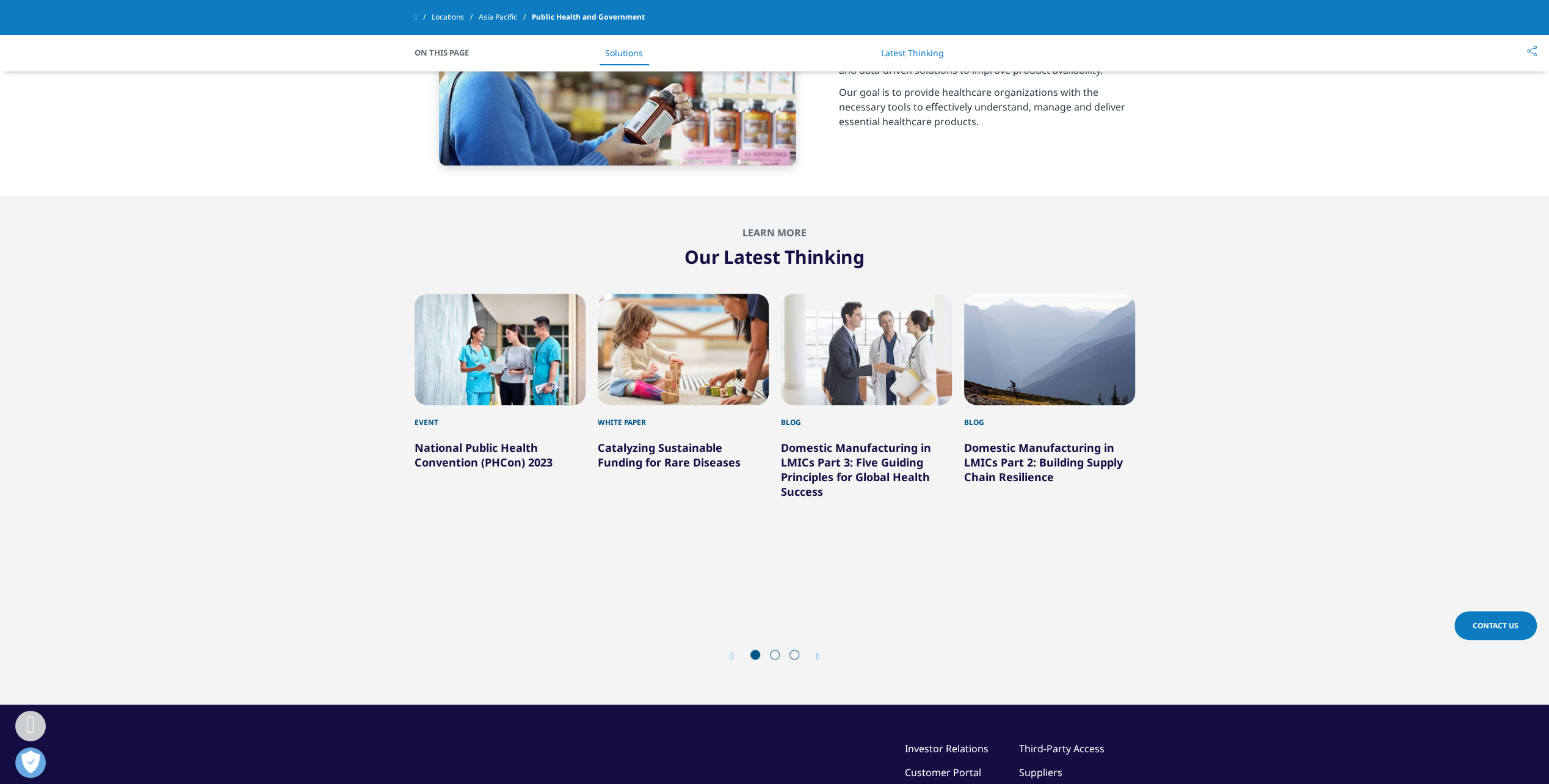
click at [818, 651] on icon "Next slide" at bounding box center [818, 656] width 4 height 10
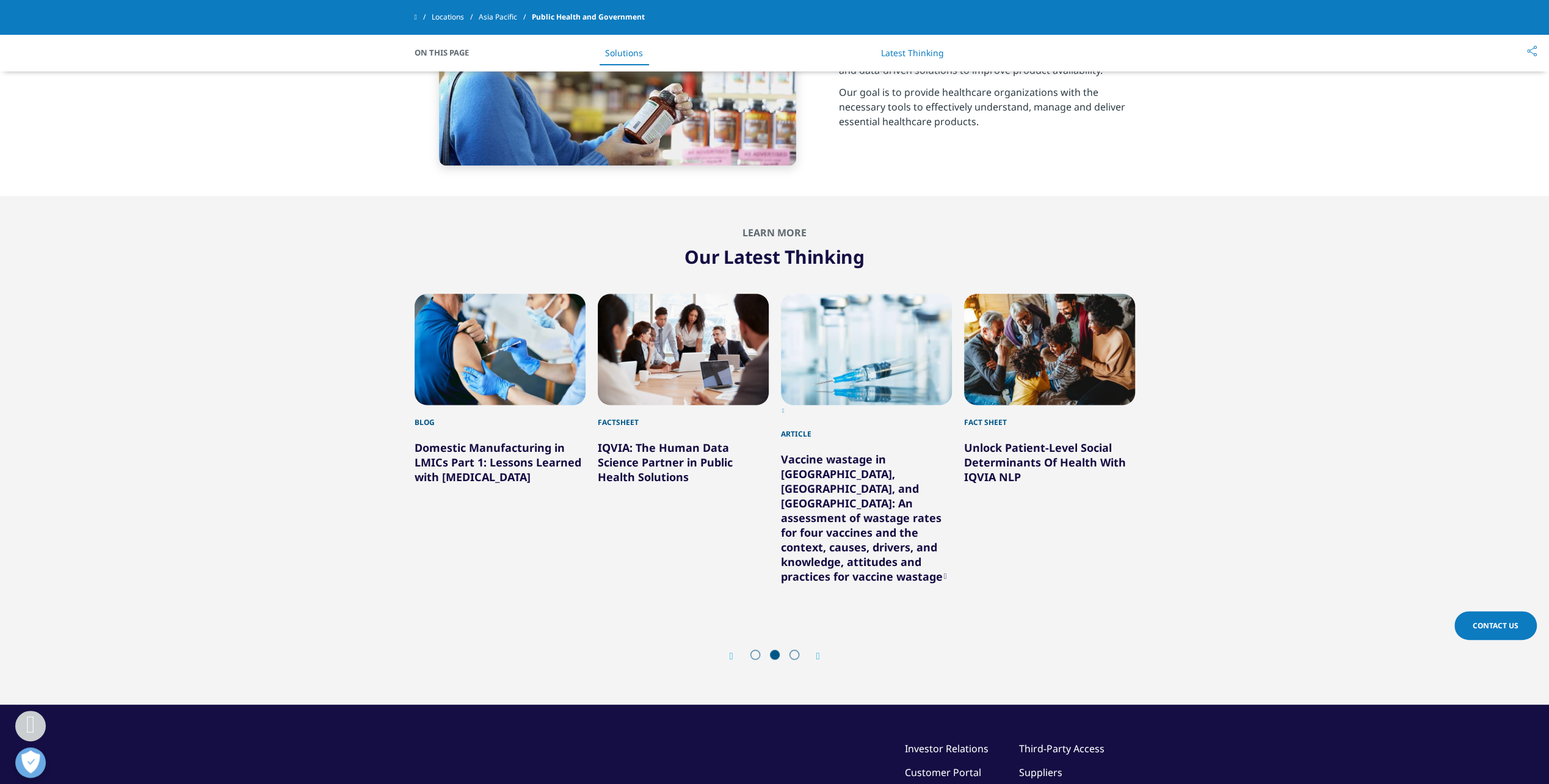
click at [818, 651] on icon "Next slide" at bounding box center [818, 656] width 4 height 10
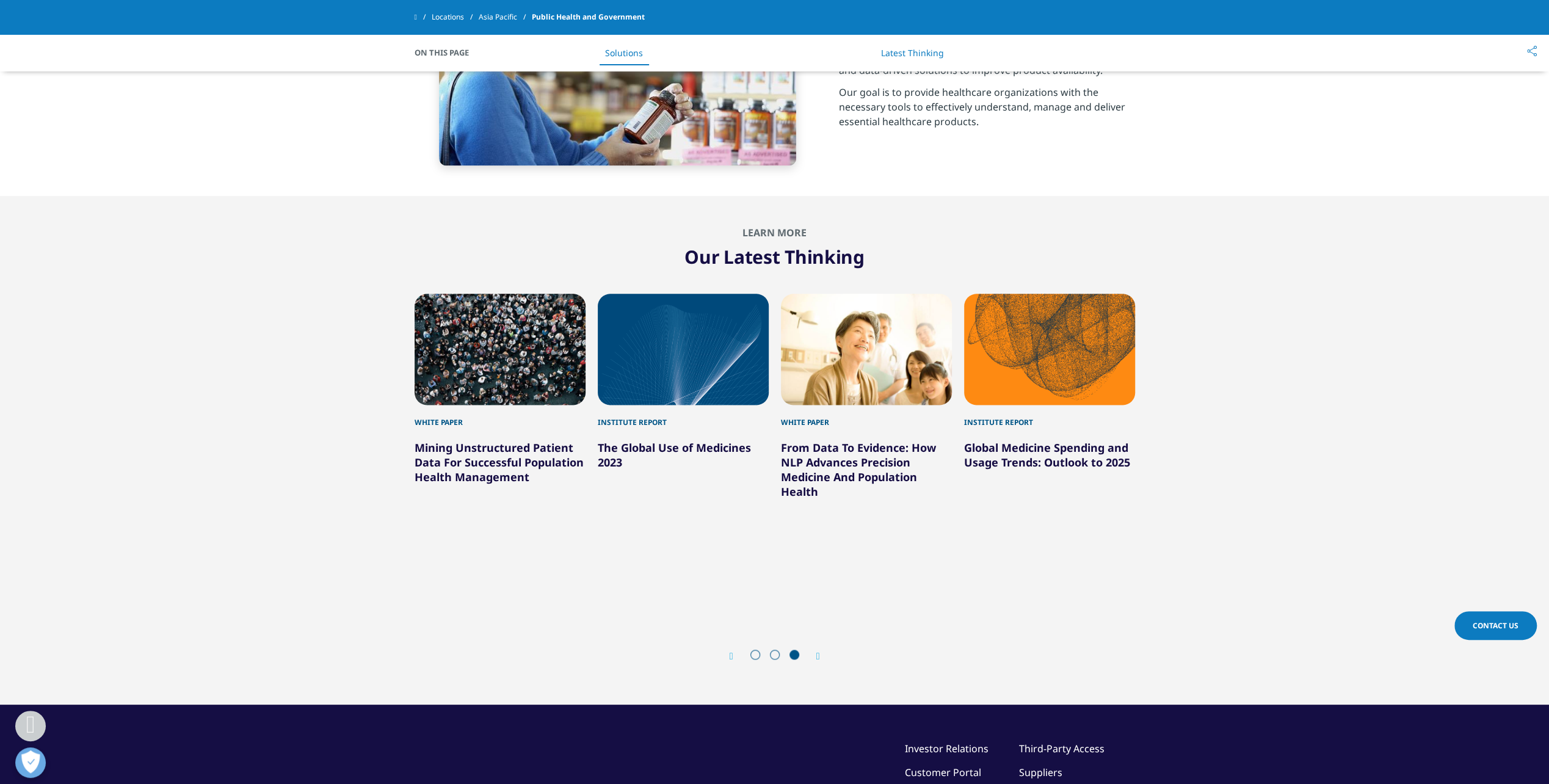
click at [818, 651] on icon "Next slide" at bounding box center [818, 656] width 4 height 10
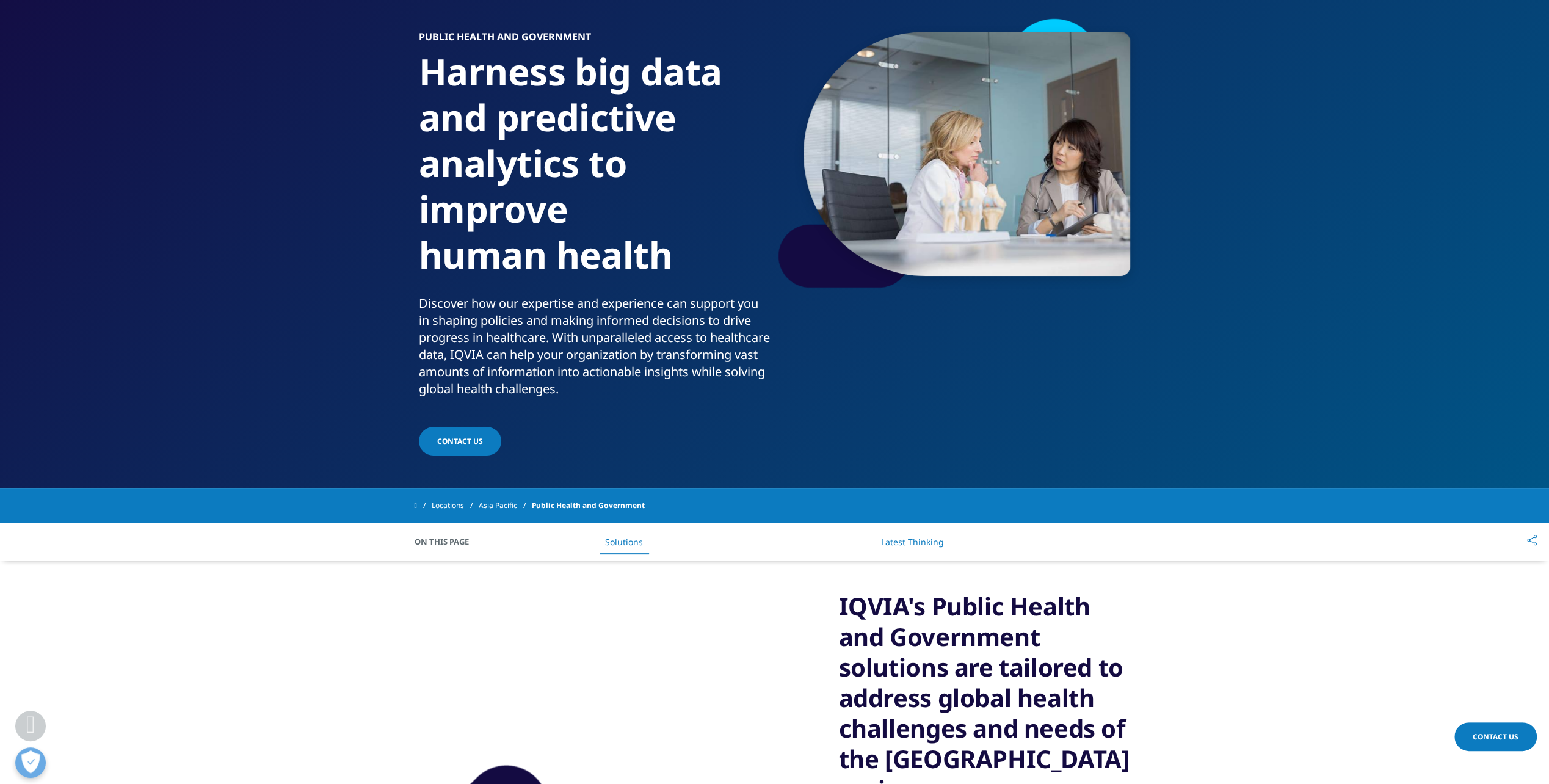
scroll to position [0, 0]
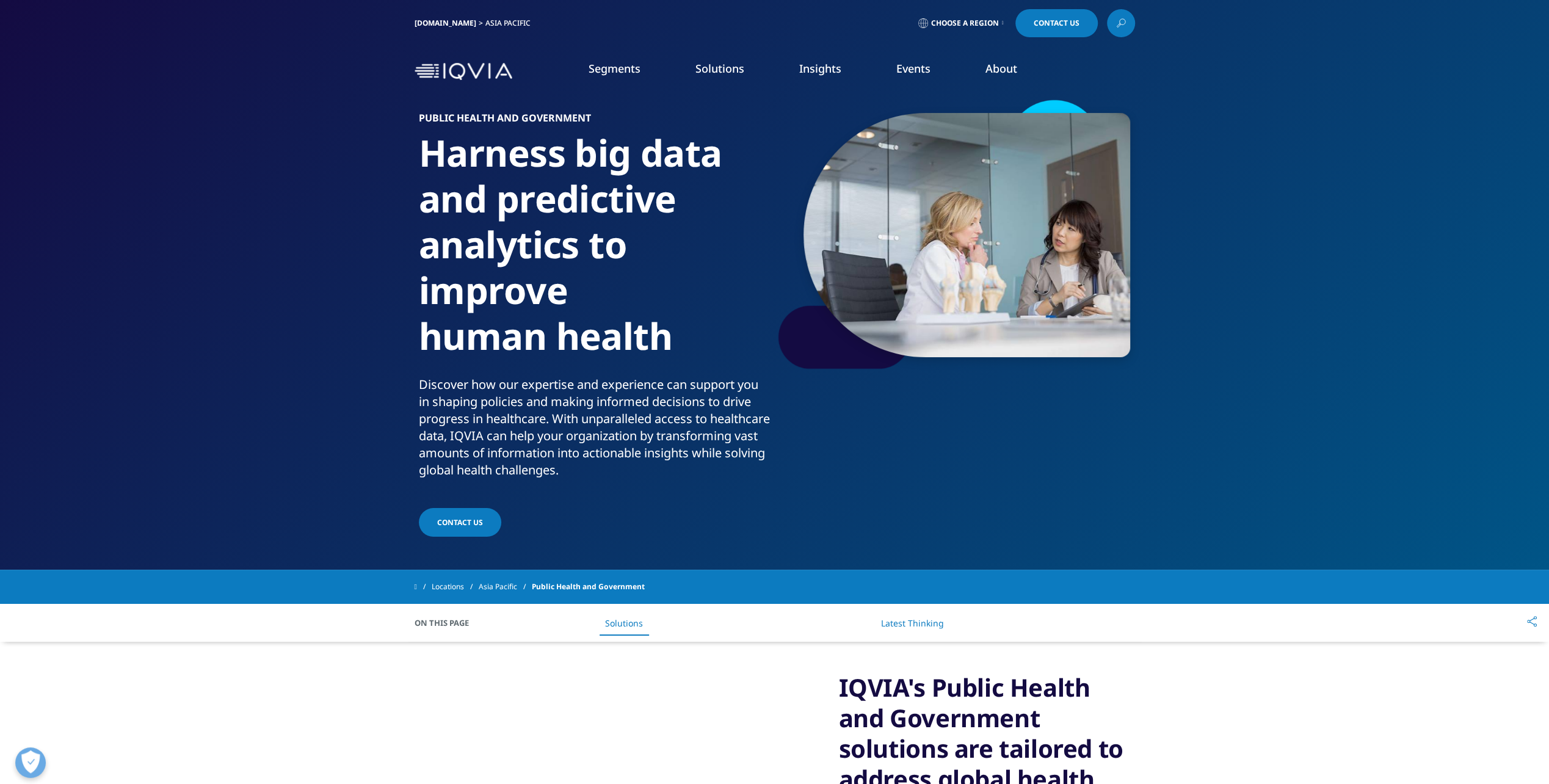
click at [905, 621] on link "Latest Thinking" at bounding box center [912, 622] width 63 height 12
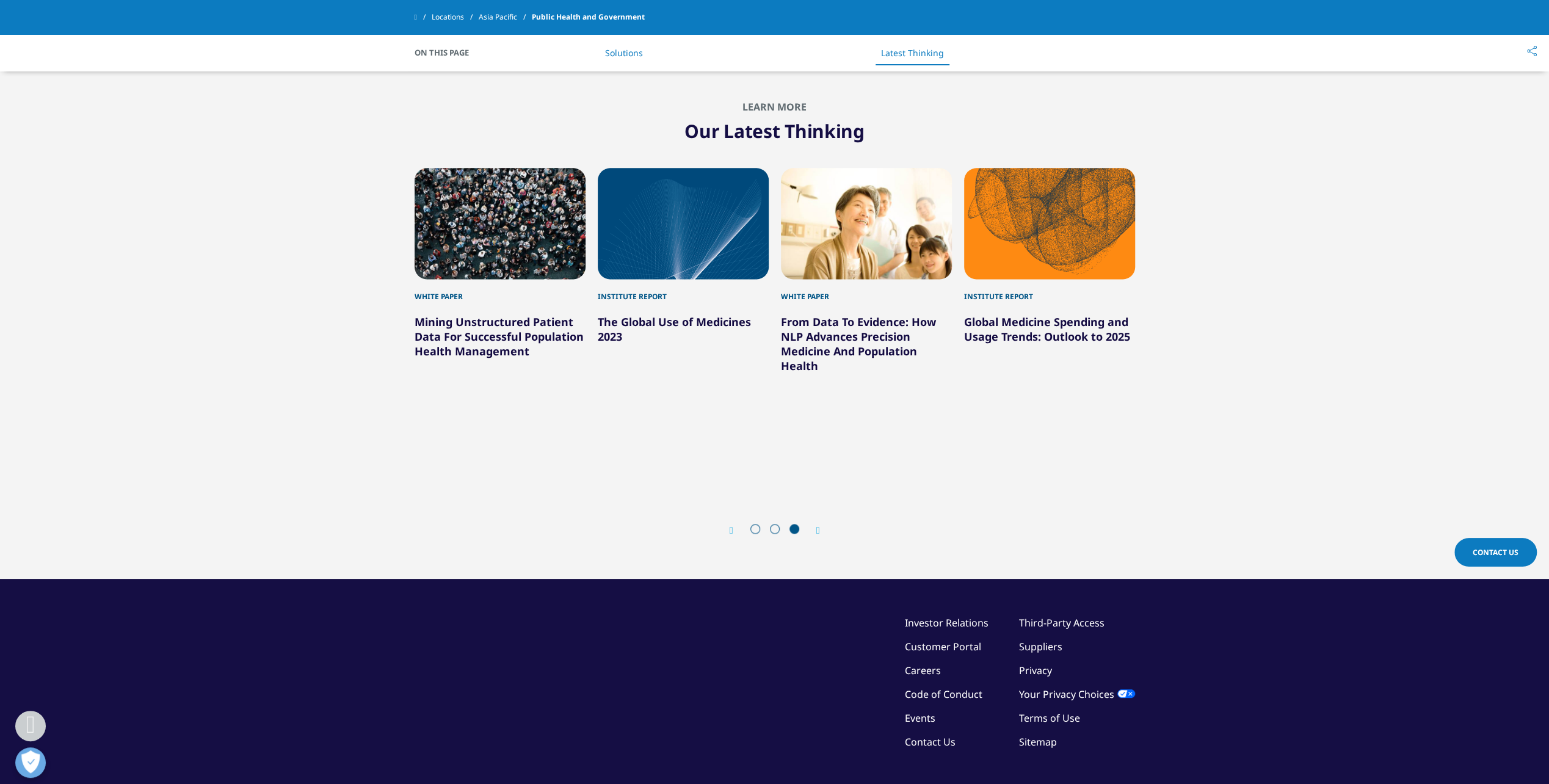
scroll to position [1569, 0]
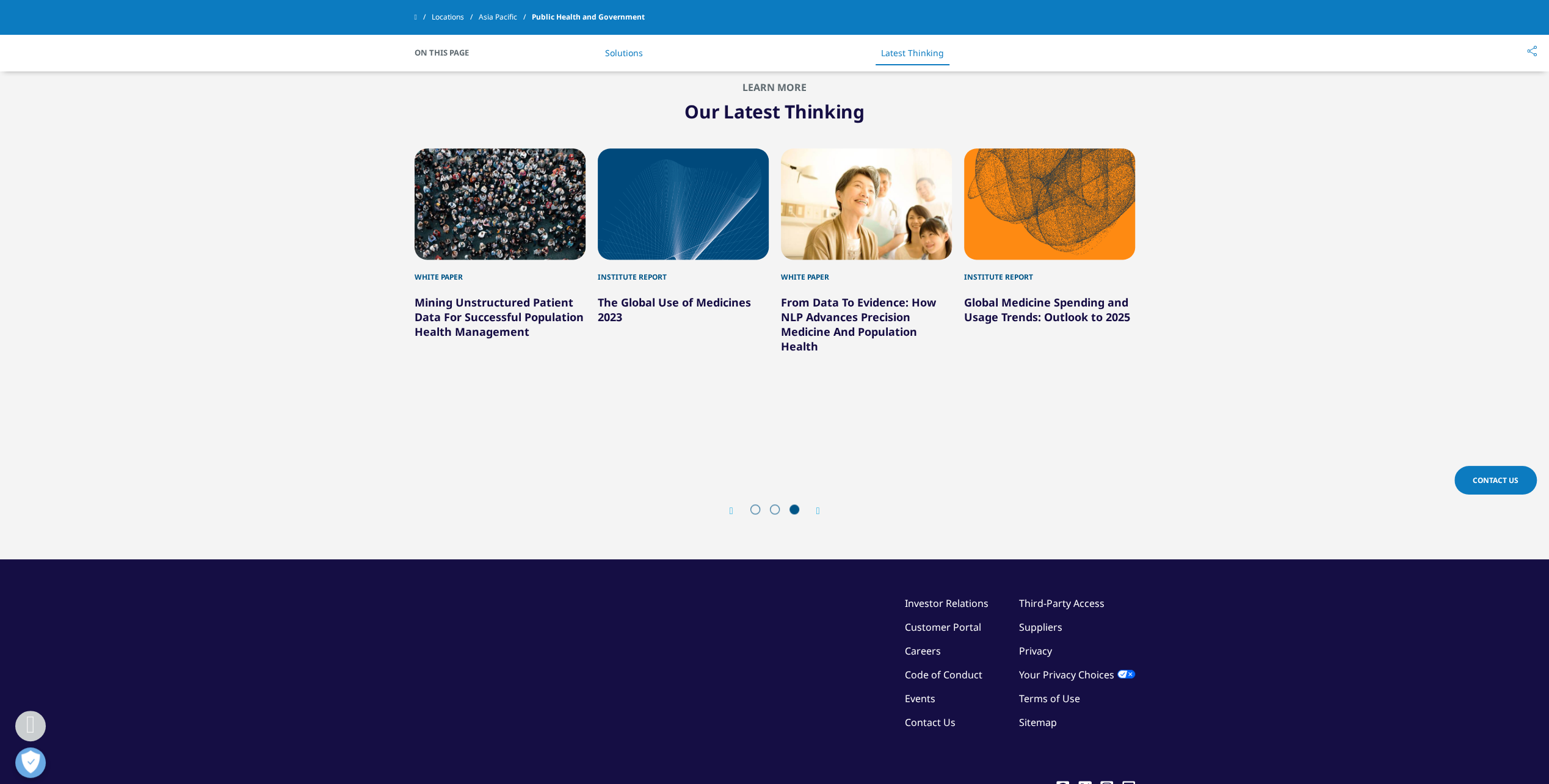
click at [818, 506] on icon "Next slide" at bounding box center [818, 511] width 4 height 10
click at [819, 506] on icon "Next slide" at bounding box center [818, 511] width 4 height 10
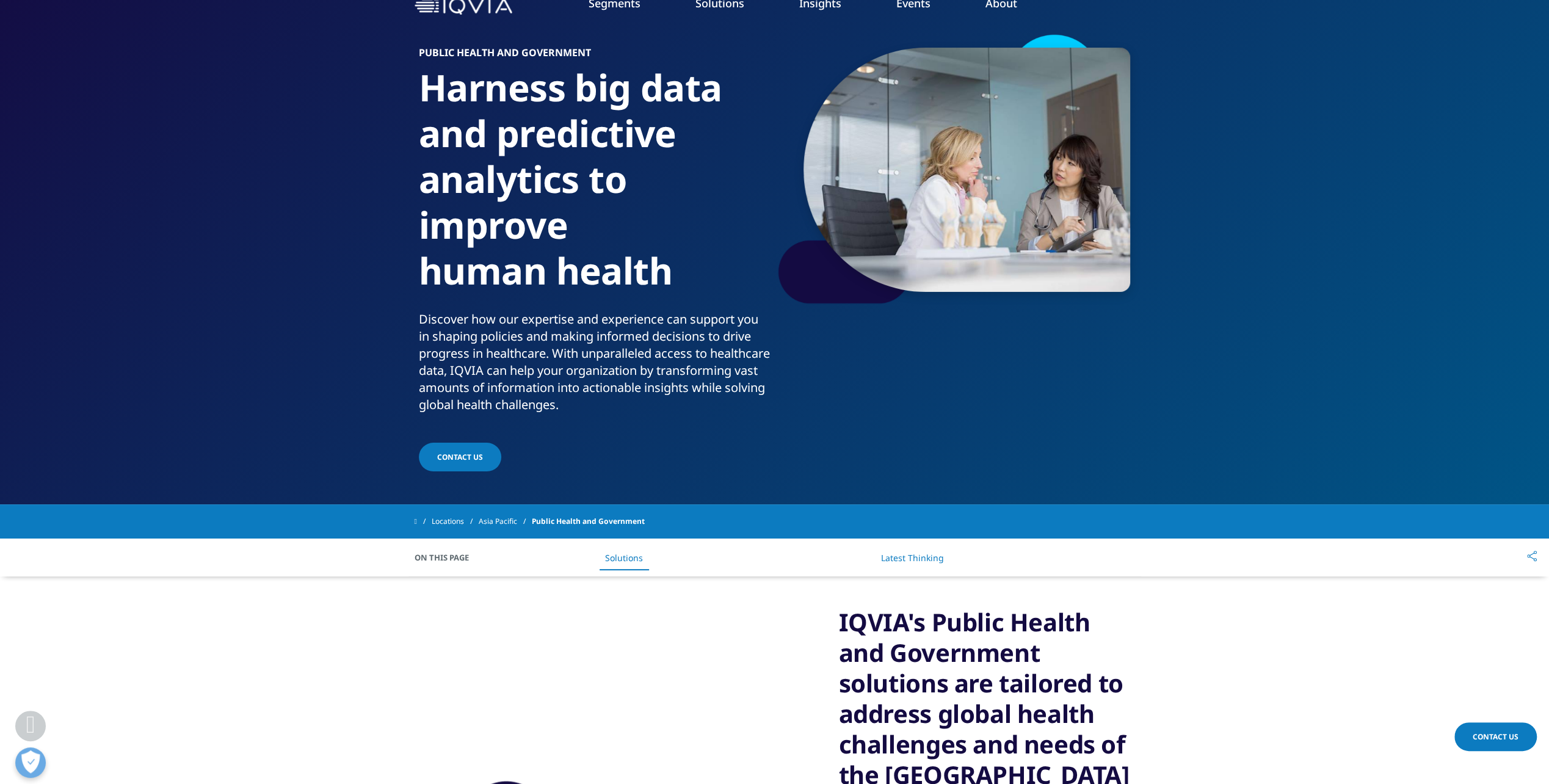
scroll to position [0, 0]
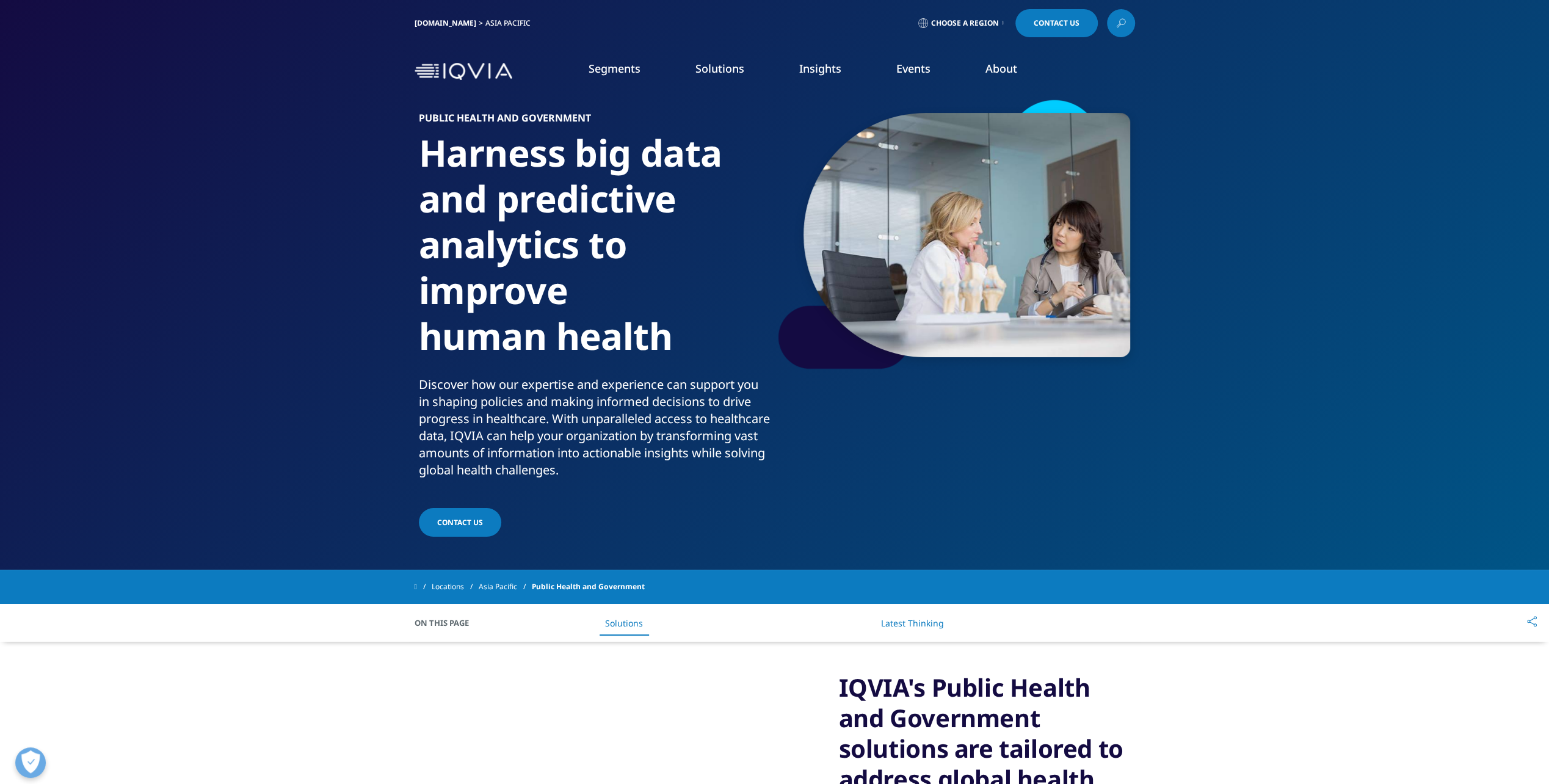
click at [980, 23] on span "Choose a Region" at bounding box center [965, 23] width 67 height 10
